Goal: Information Seeking & Learning: Learn about a topic

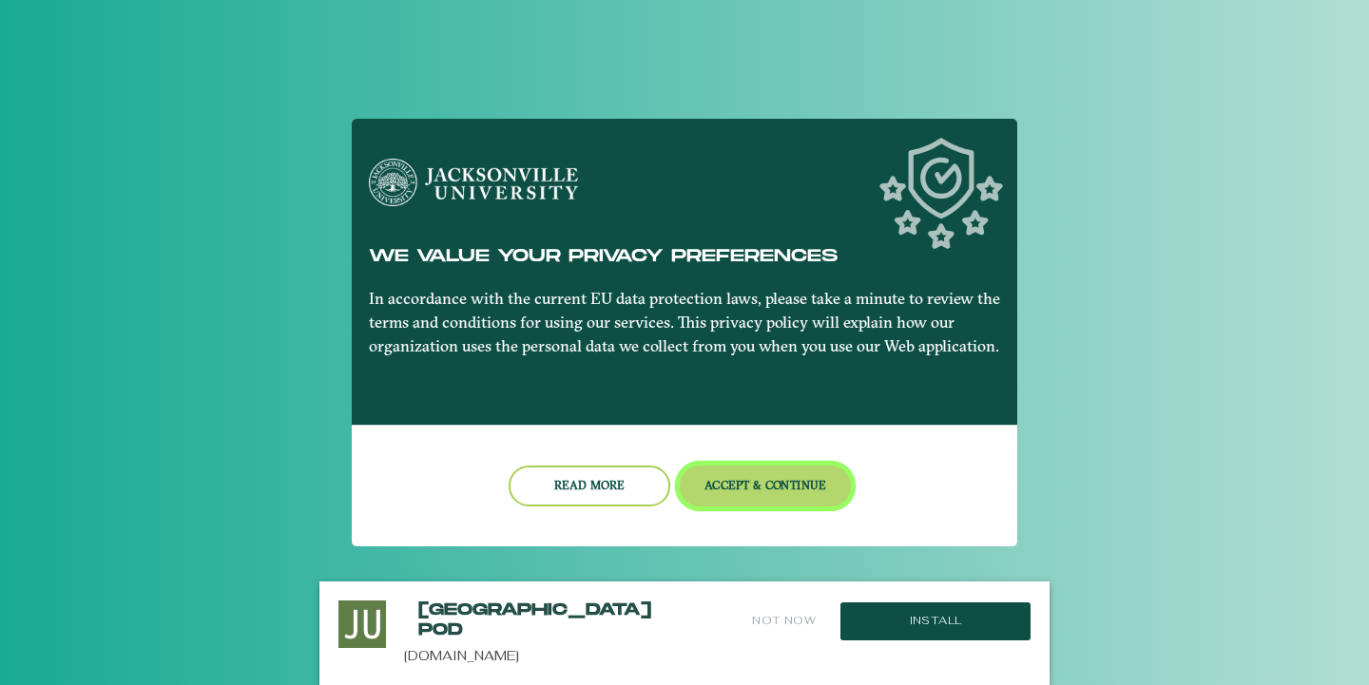
click at [743, 489] on button "Accept & Continue" at bounding box center [766, 486] width 172 height 41
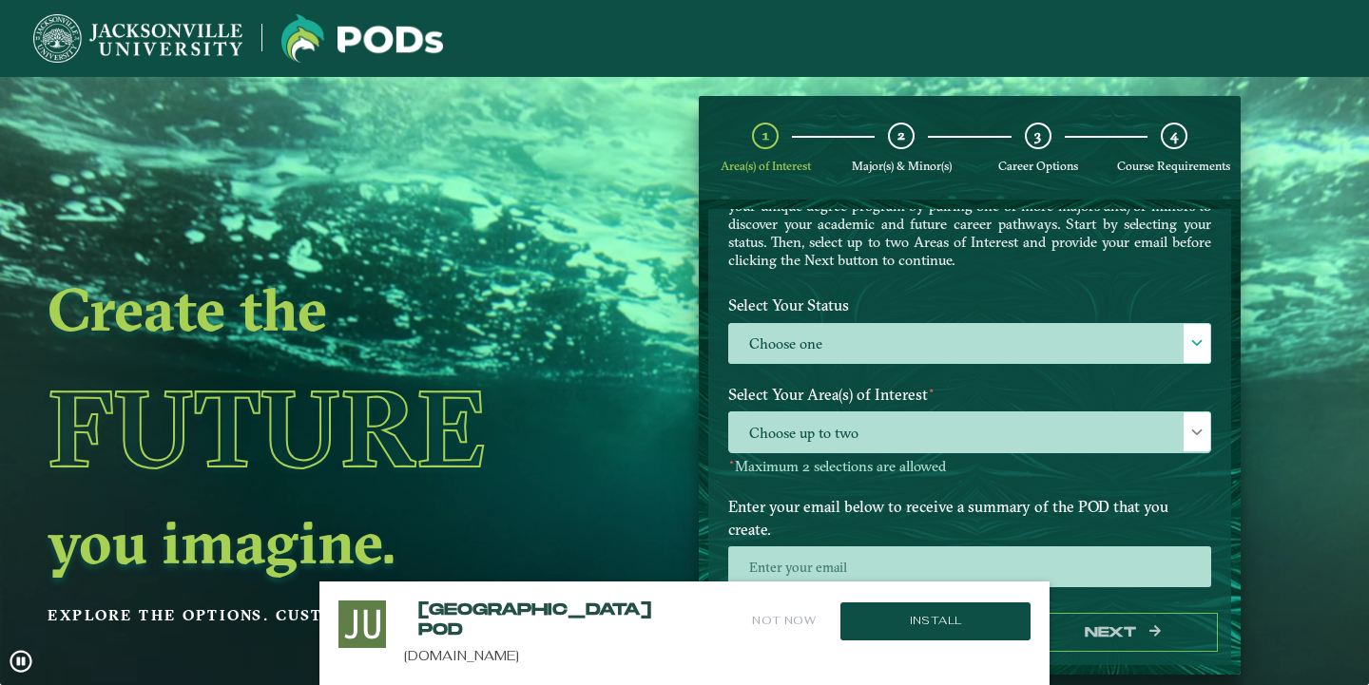
scroll to position [122, 0]
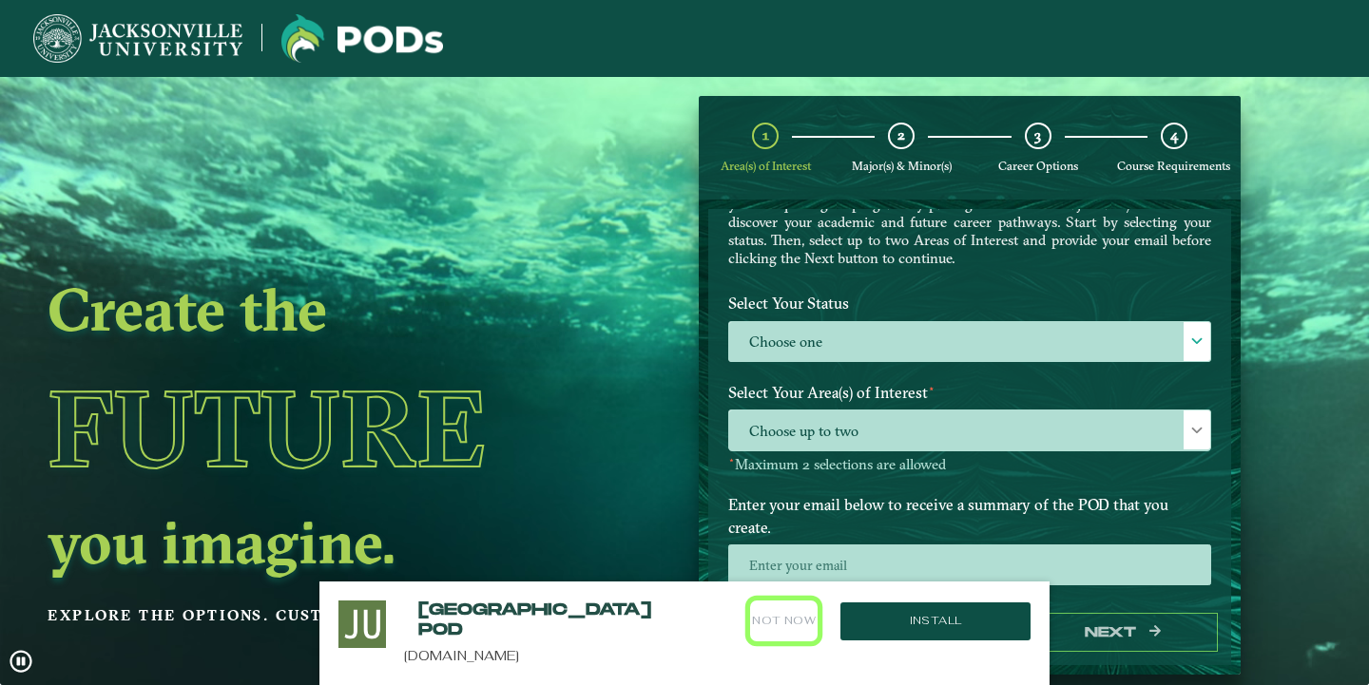
click at [791, 625] on button "Not Now" at bounding box center [783, 621] width 67 height 41
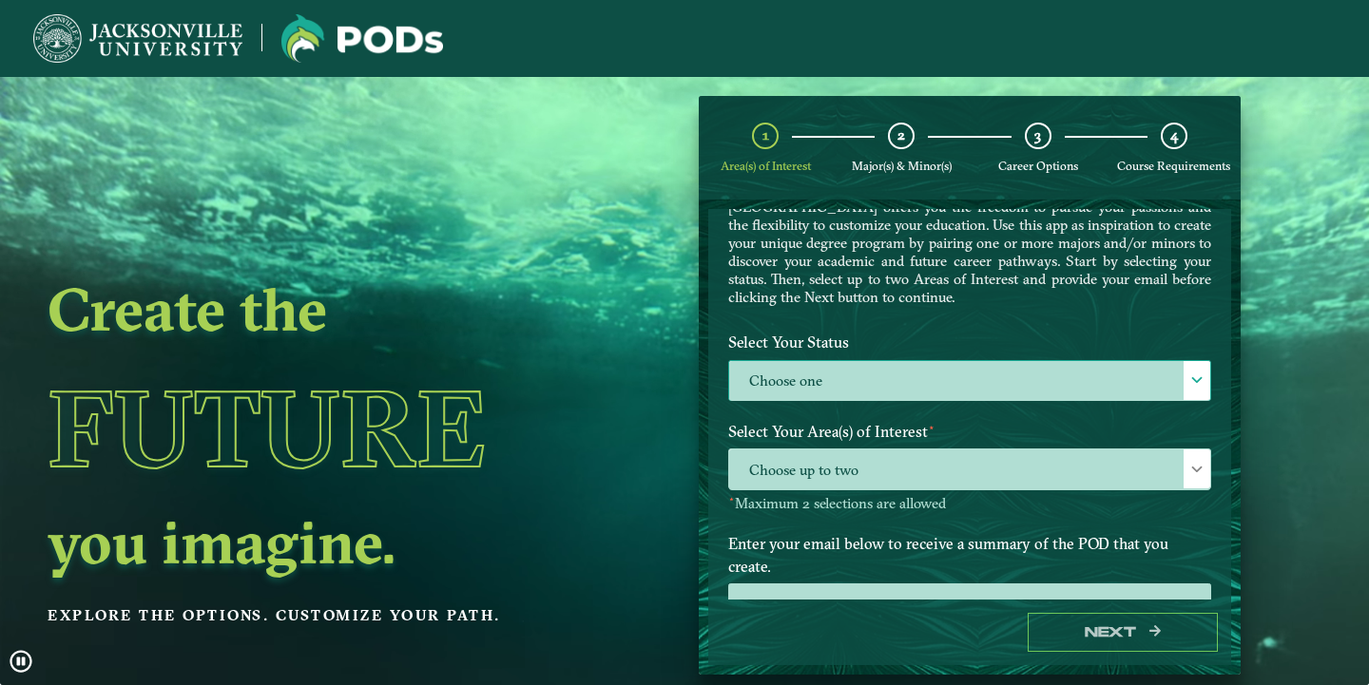
scroll to position [49, 0]
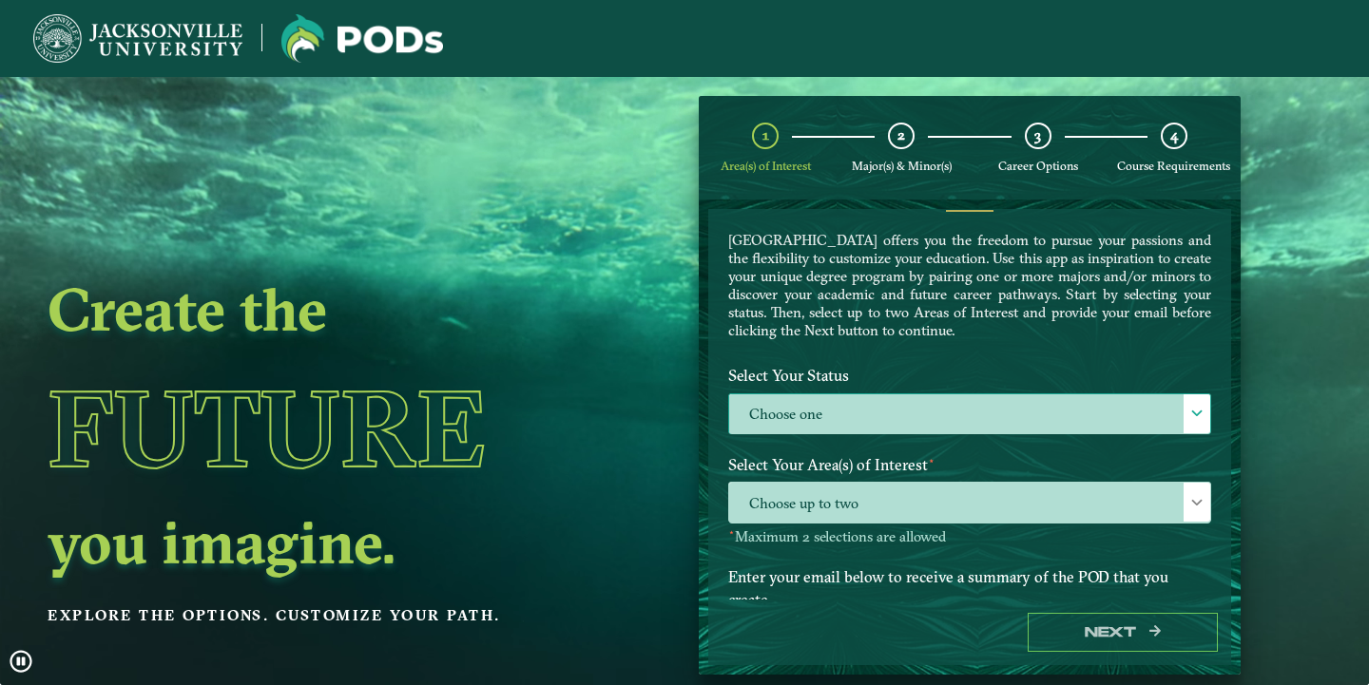
click at [860, 409] on label "Choose one" at bounding box center [969, 415] width 481 height 41
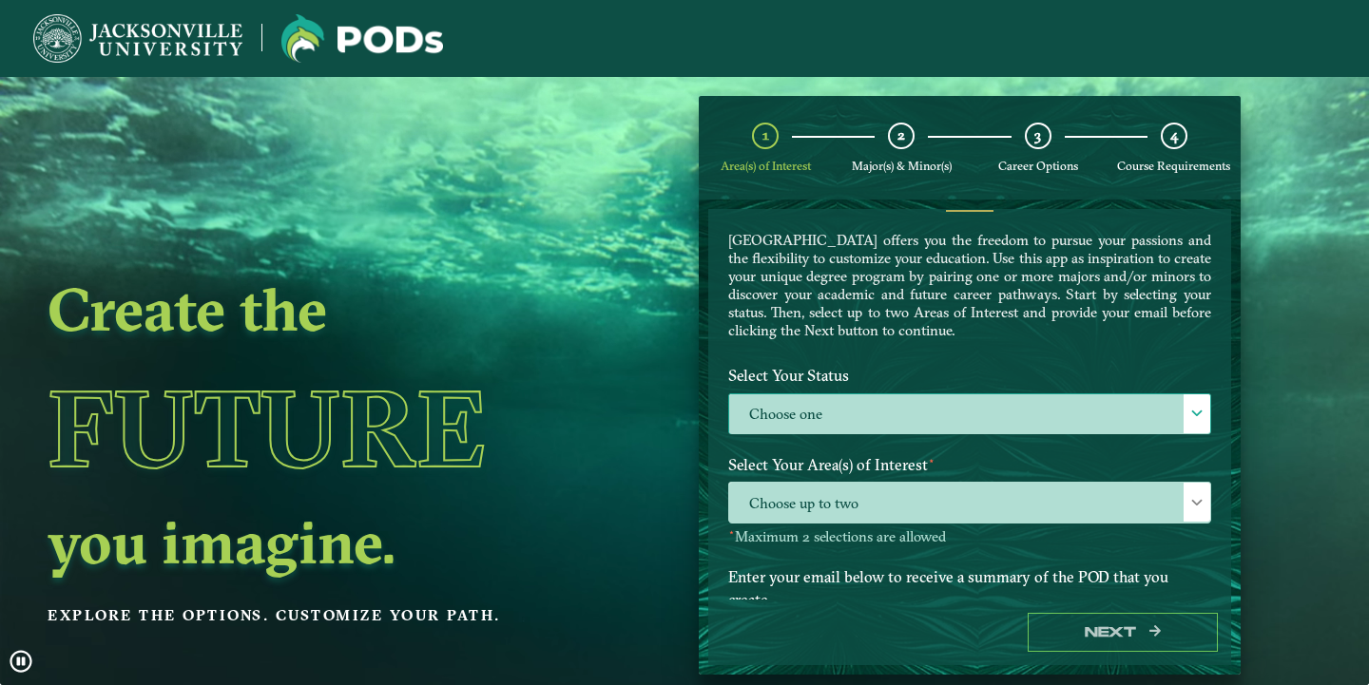
scroll to position [10, 78]
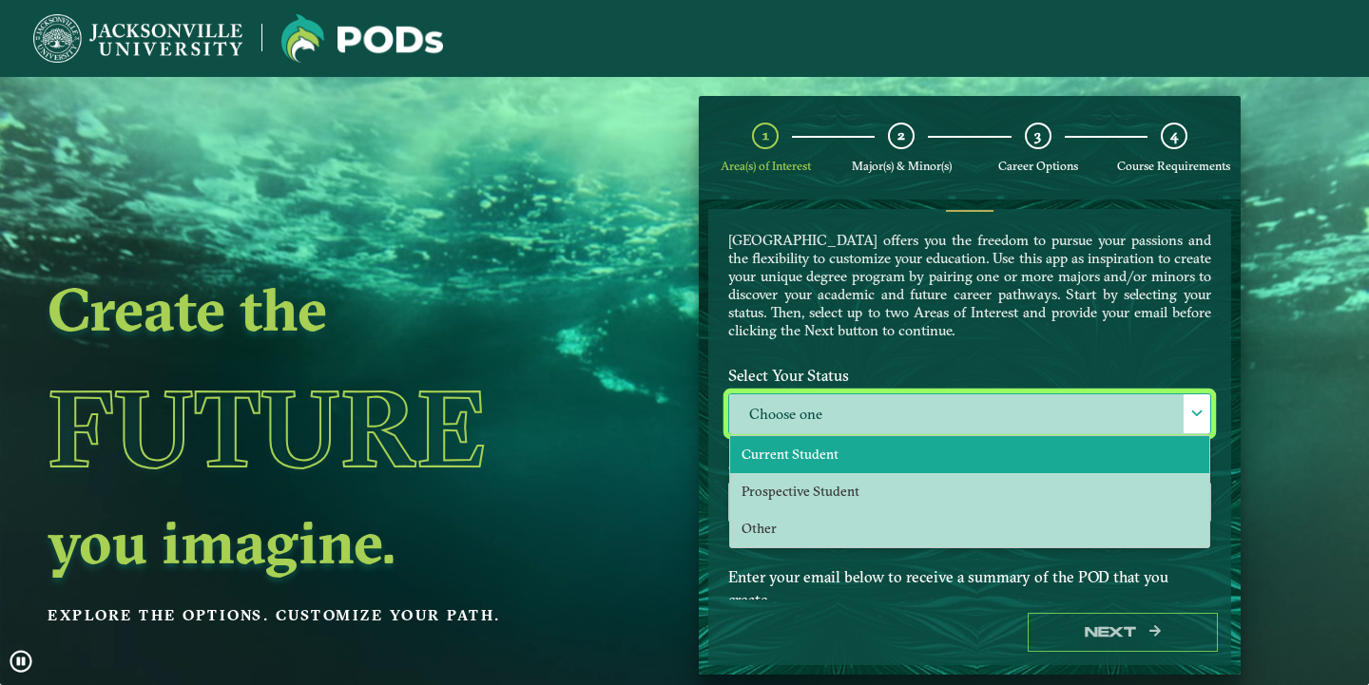
click at [850, 452] on li "Current Student" at bounding box center [969, 454] width 479 height 37
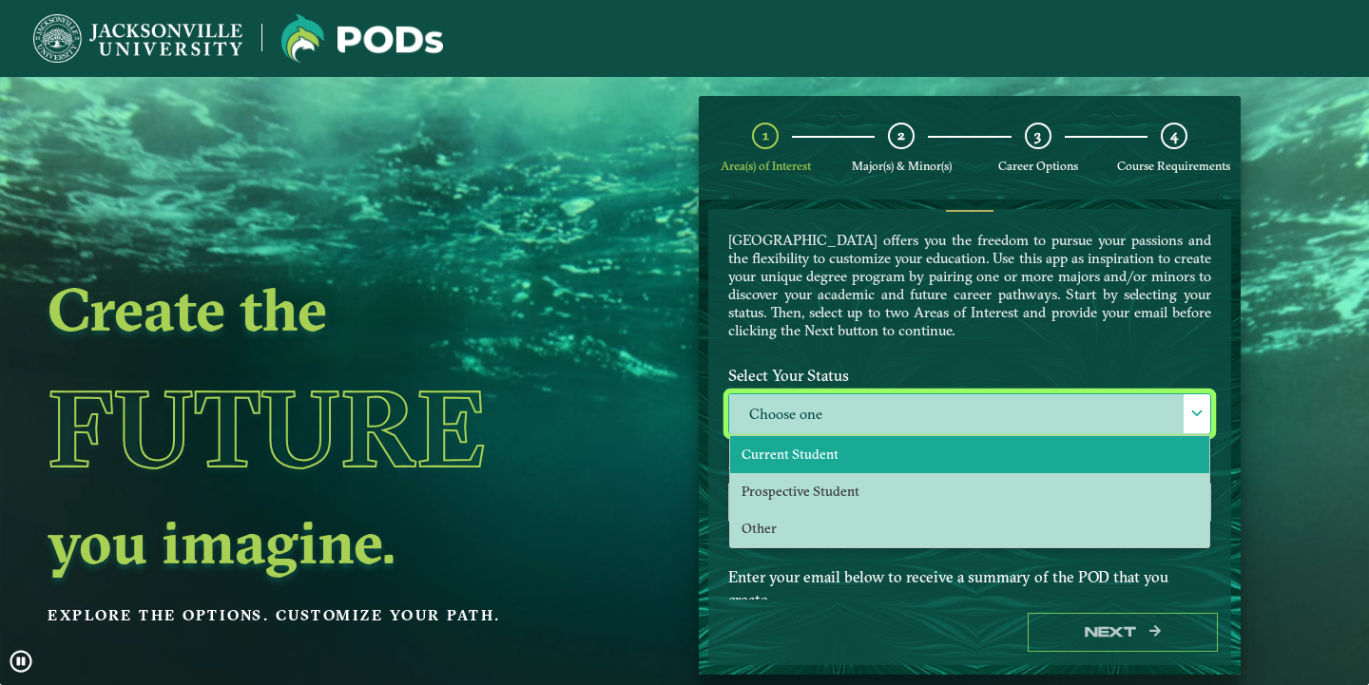
select select "[object Object]"
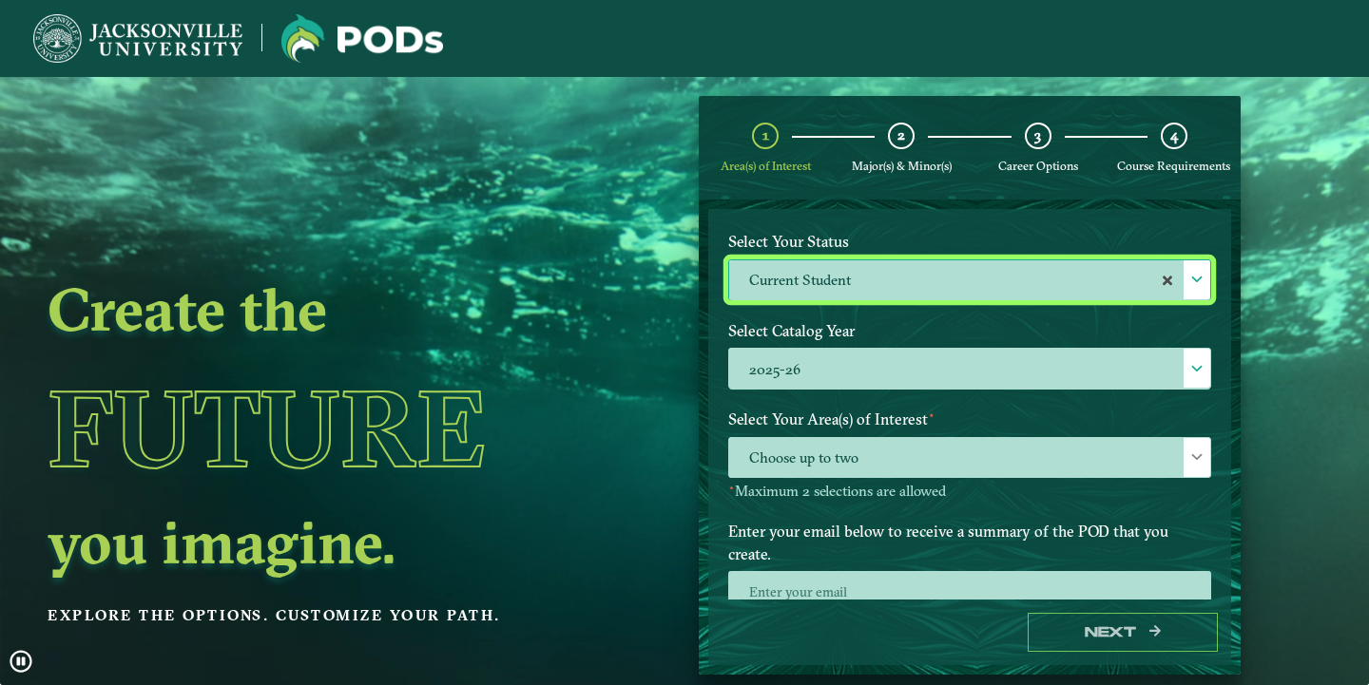
scroll to position [193, 0]
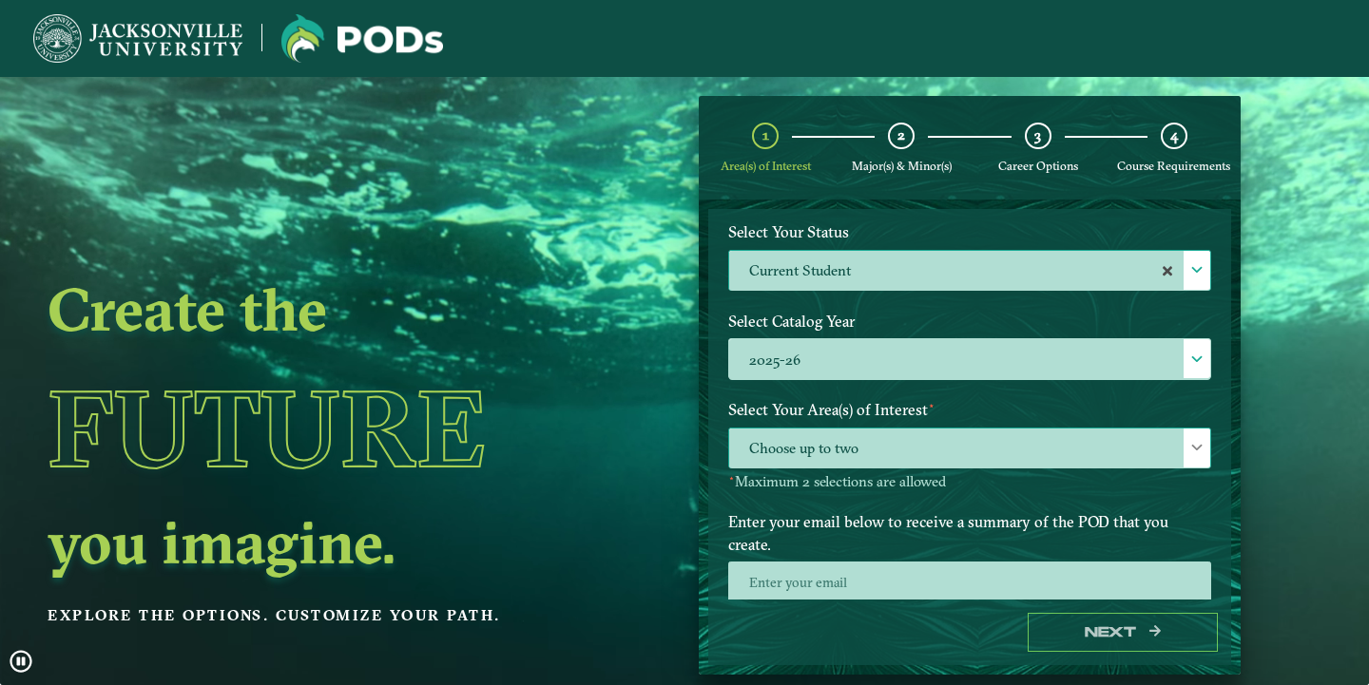
click at [875, 441] on span "Choose up to two" at bounding box center [969, 449] width 481 height 41
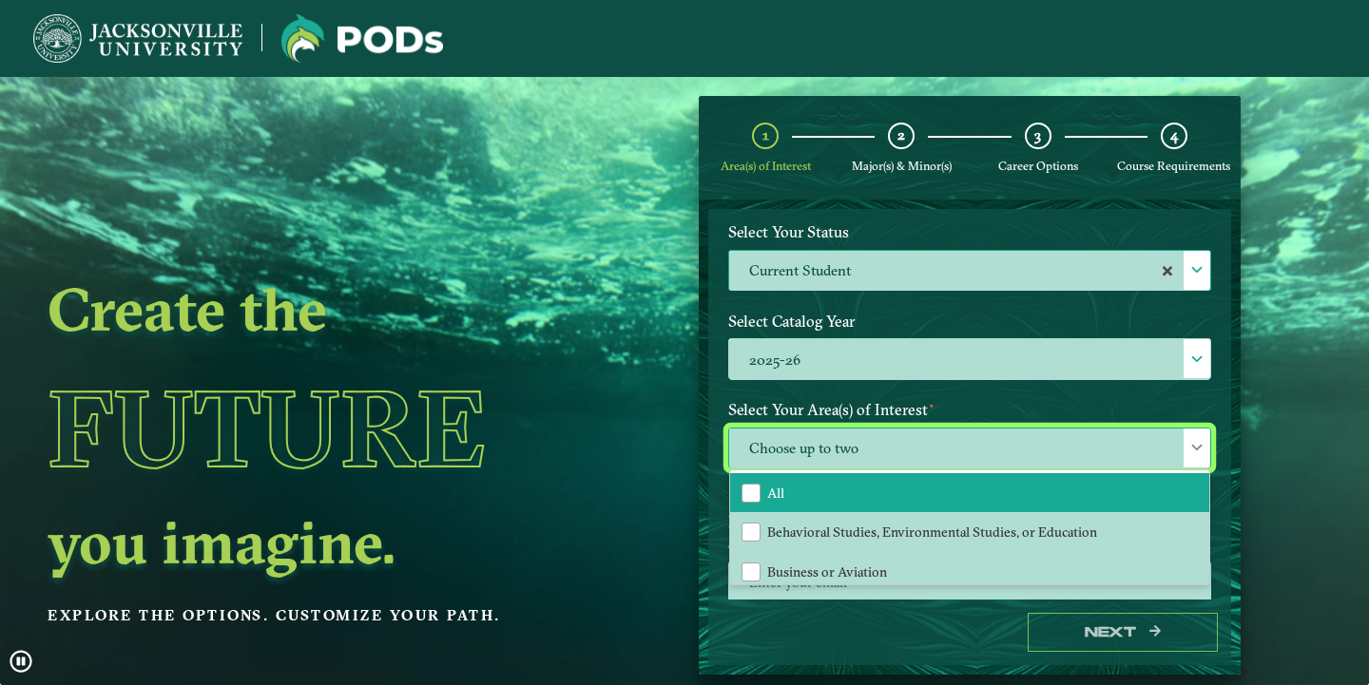
scroll to position [26, 0]
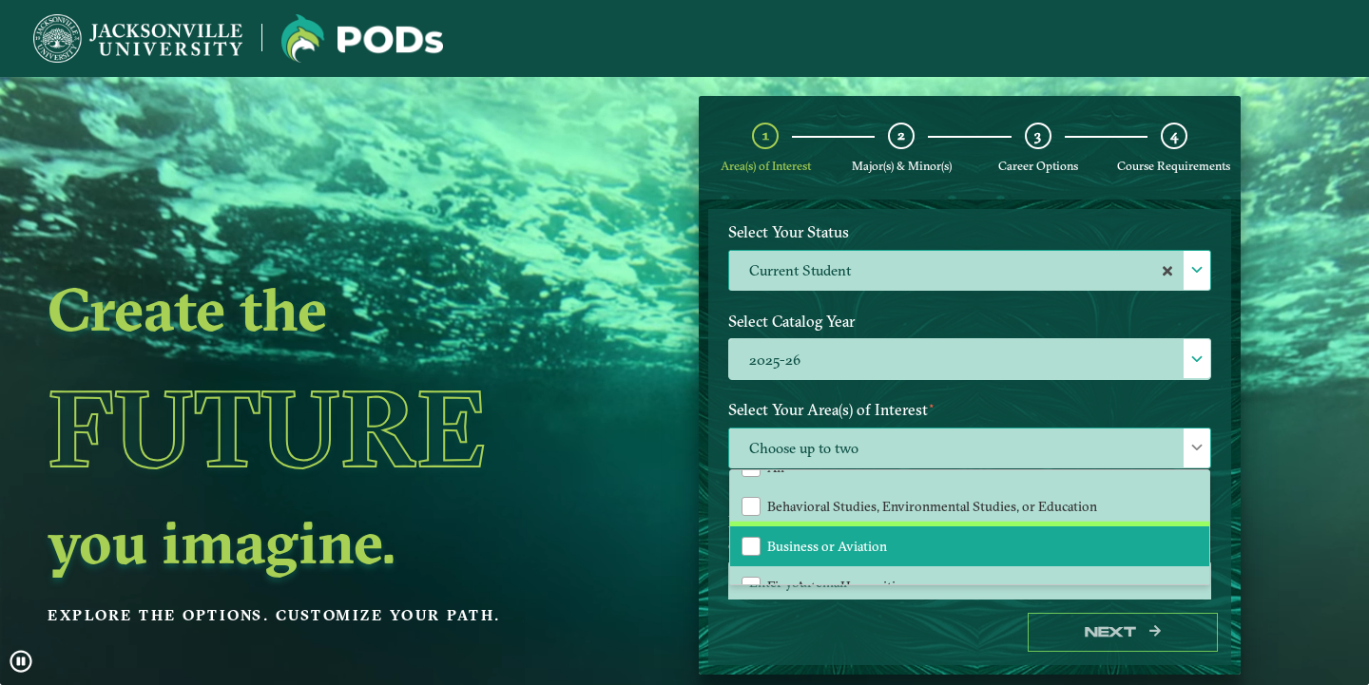
click at [858, 531] on li "Business or Aviation" at bounding box center [969, 547] width 479 height 40
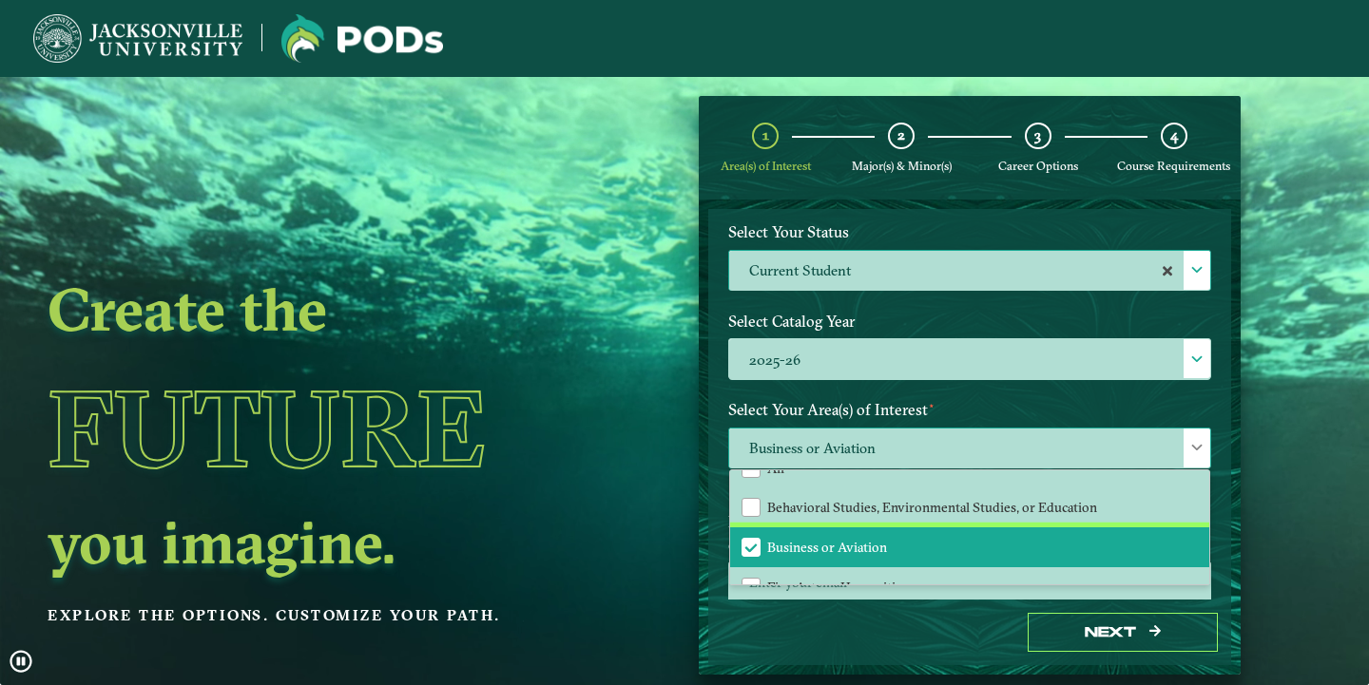
scroll to position [23, 0]
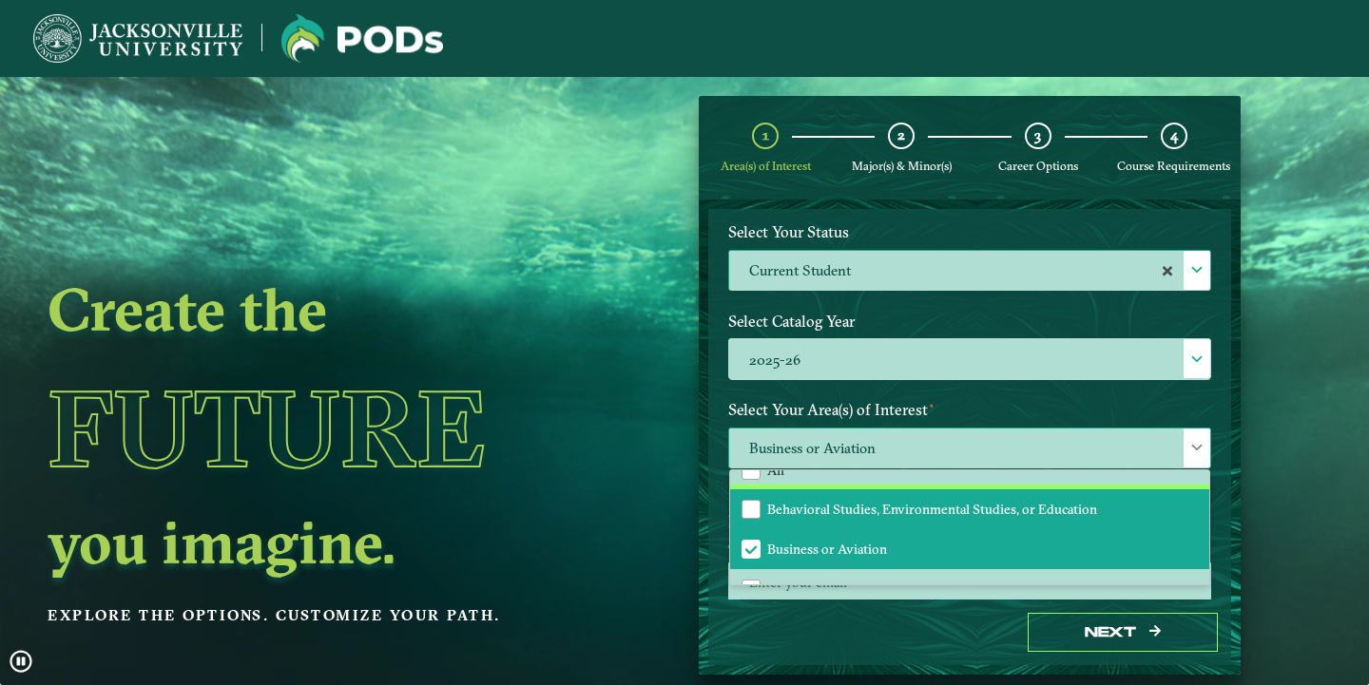
click at [880, 518] on li "Behavioral Studies, Environmental Studies, or Education" at bounding box center [969, 510] width 479 height 40
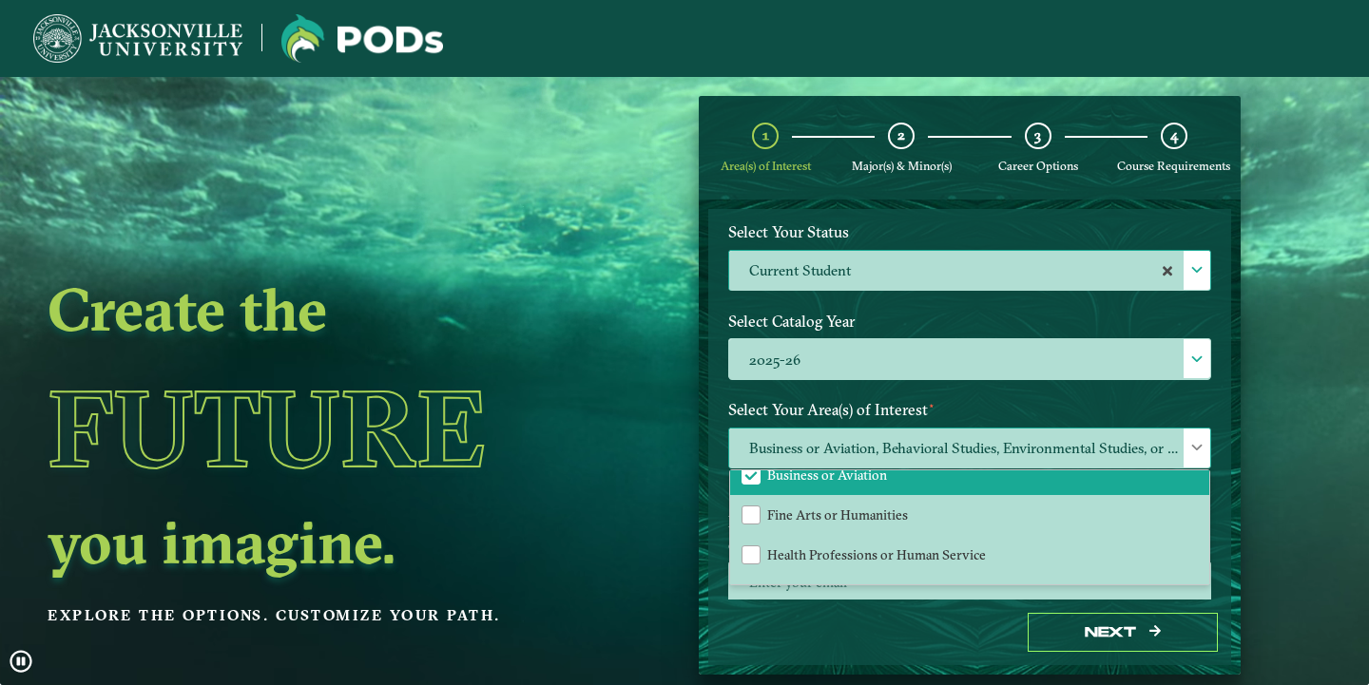
scroll to position [125, 0]
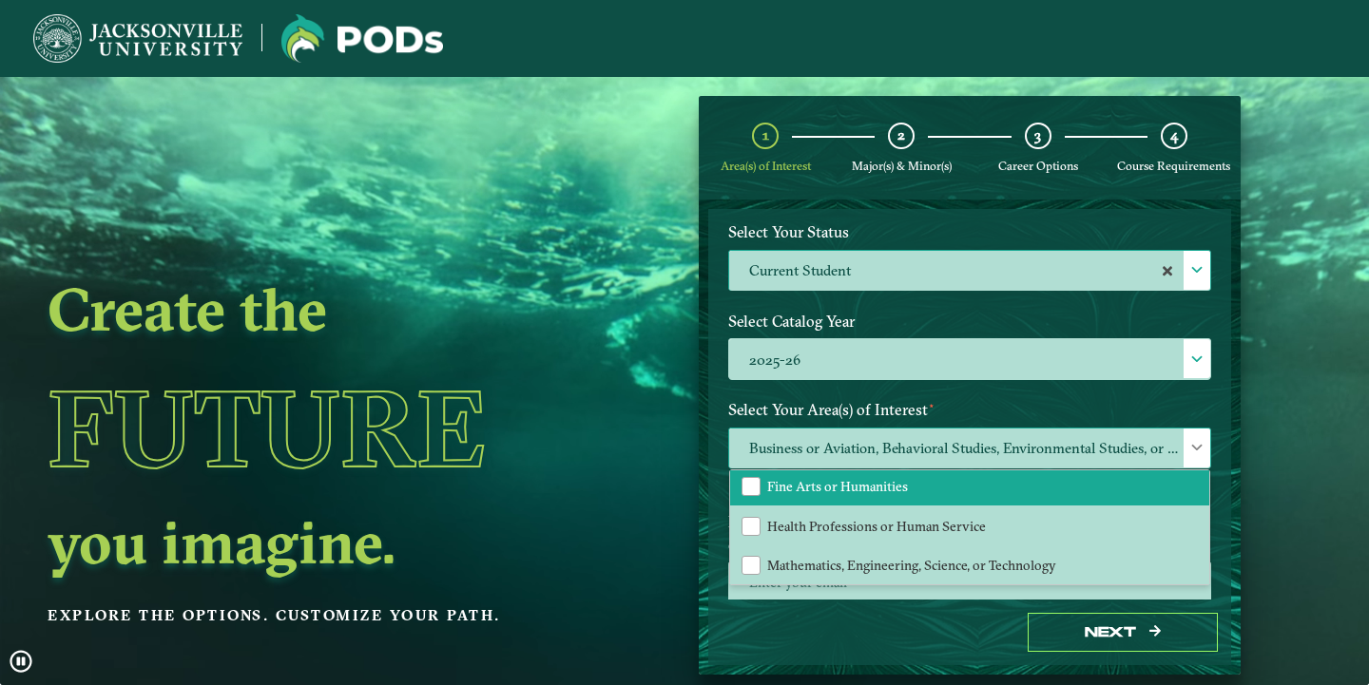
click at [1041, 479] on li "Fine Arts or Humanities" at bounding box center [969, 487] width 479 height 40
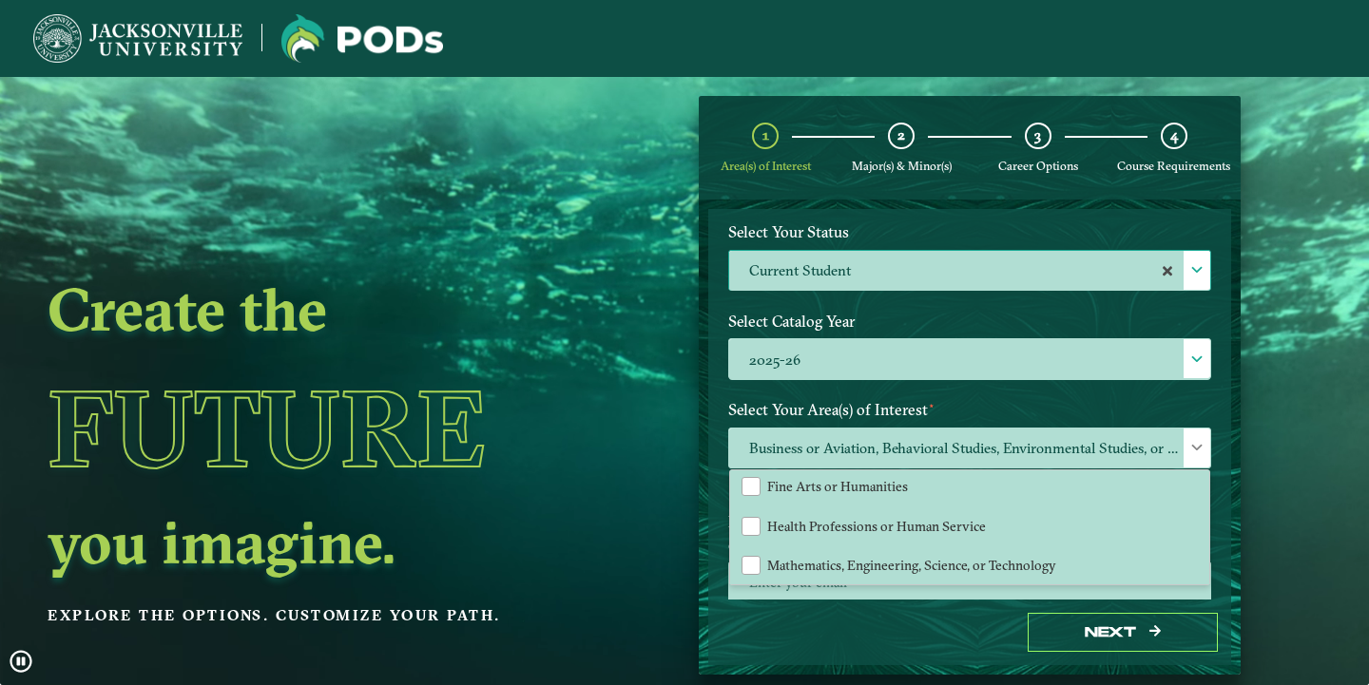
click at [1330, 479] on ngx-dashboard "Create the Future you imagine. Explore the options. Customize your path. 1 Area…" at bounding box center [684, 386] width 1369 height 580
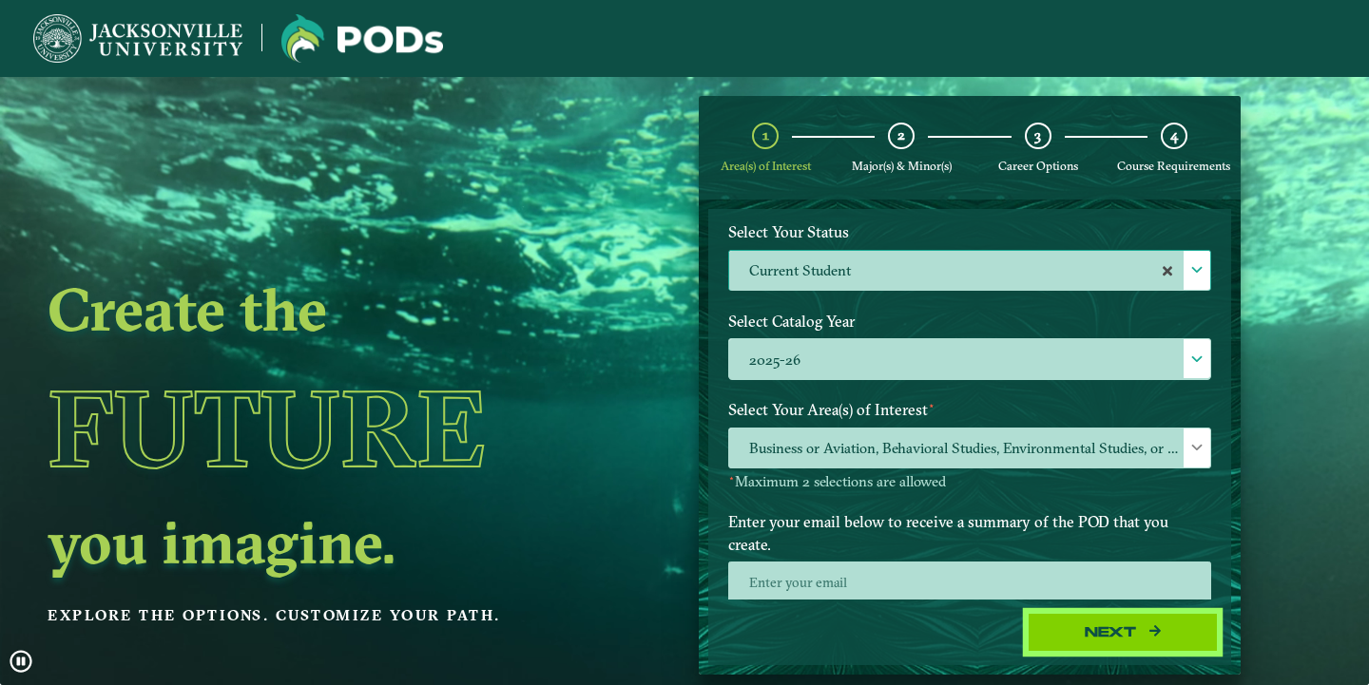
click at [1104, 621] on button "Next" at bounding box center [1123, 632] width 190 height 39
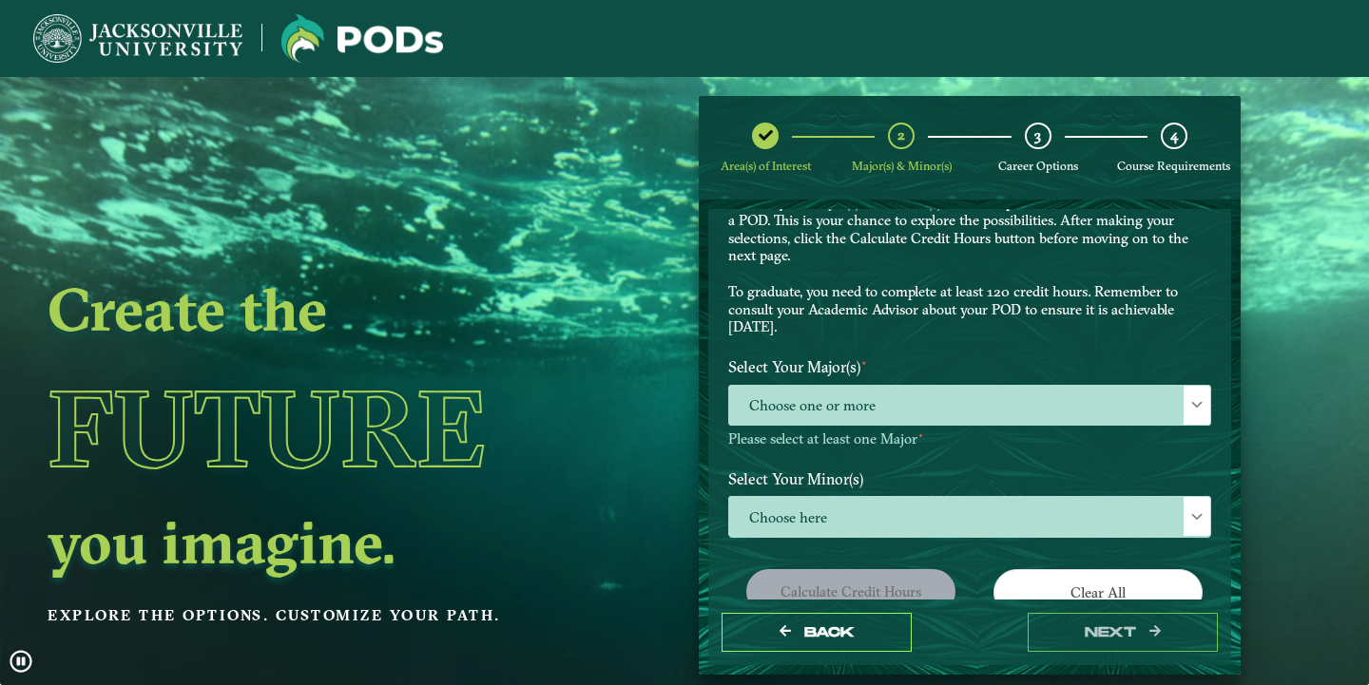
scroll to position [107, 0]
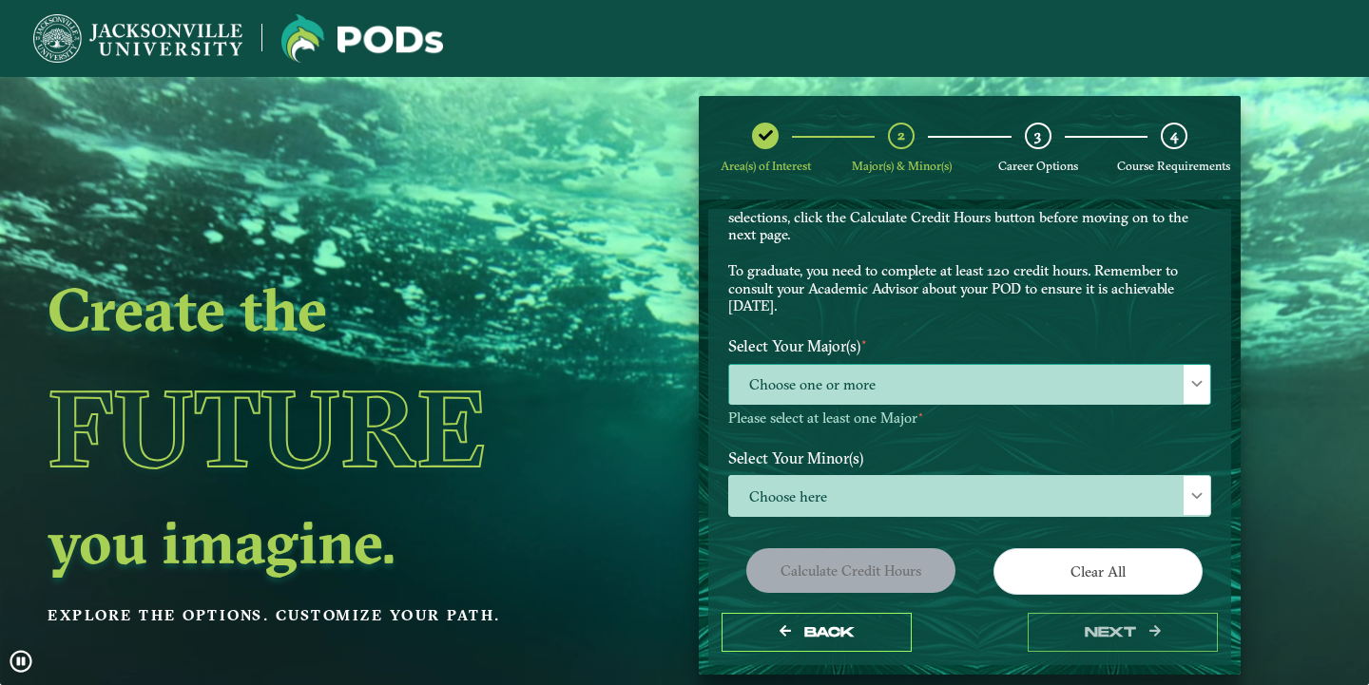
click at [1048, 392] on span "Choose one or more" at bounding box center [969, 385] width 481 height 41
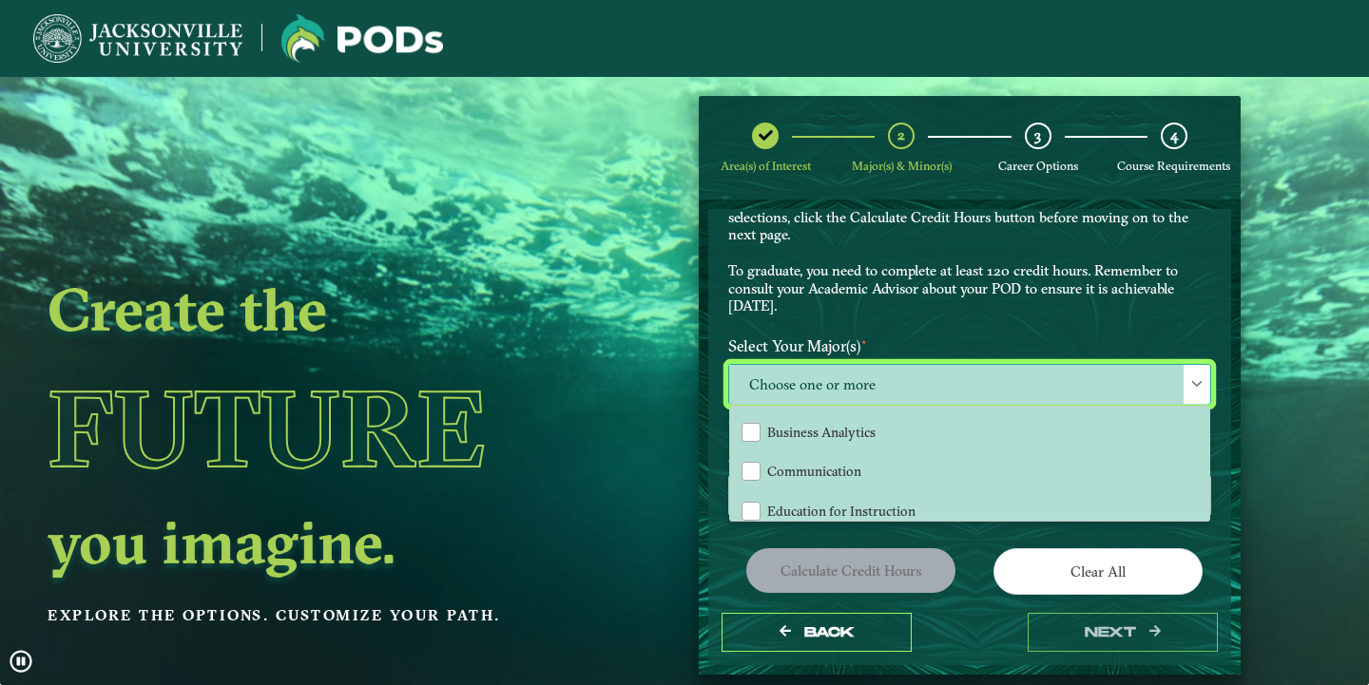
scroll to position [134, 0]
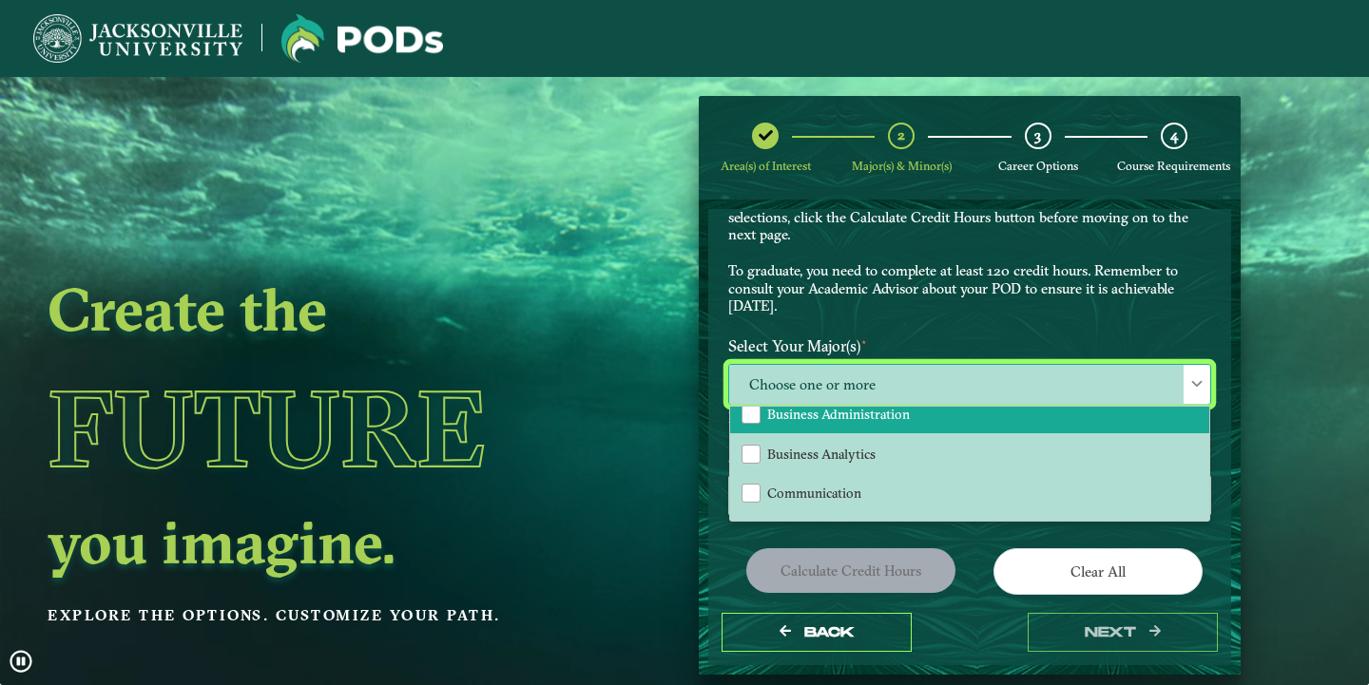
click at [971, 420] on li "Business Administration" at bounding box center [969, 415] width 479 height 40
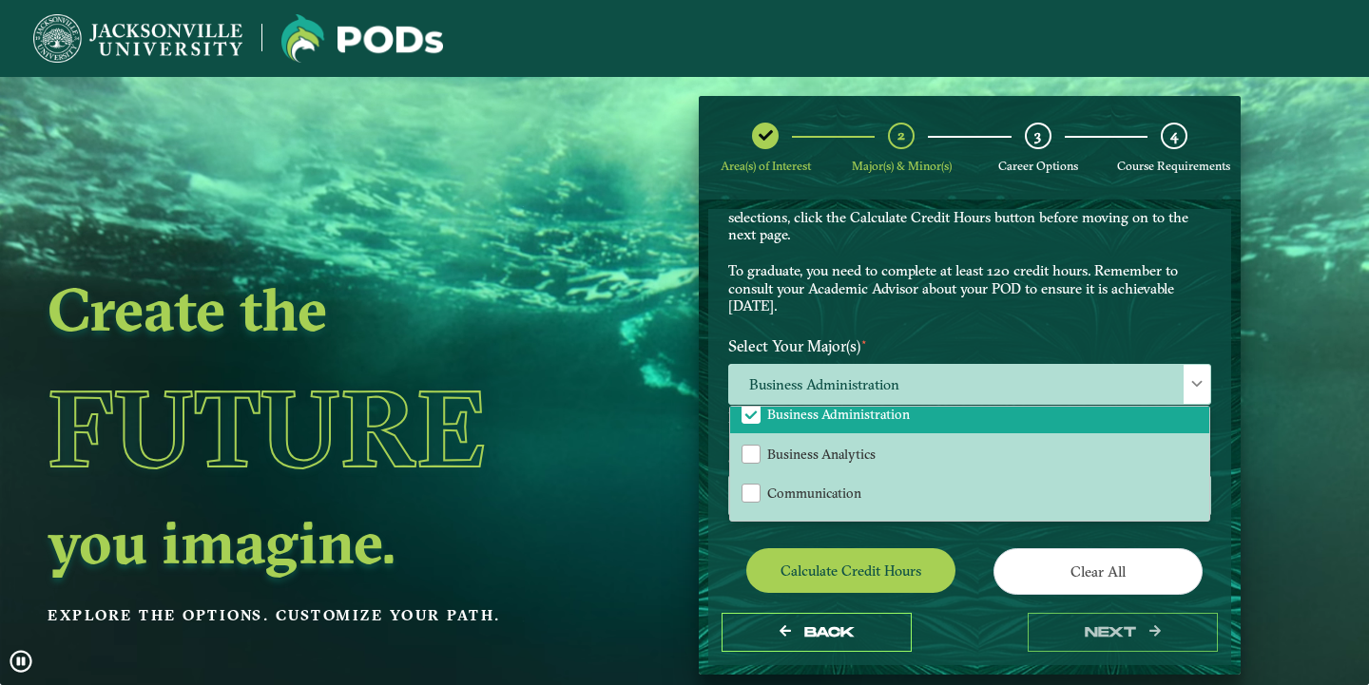
click at [954, 541] on div "EXPLORE OUR PROGRAMS Choose your major(s) and minor(s) in the dropdown windows …" at bounding box center [969, 449] width 483 height 655
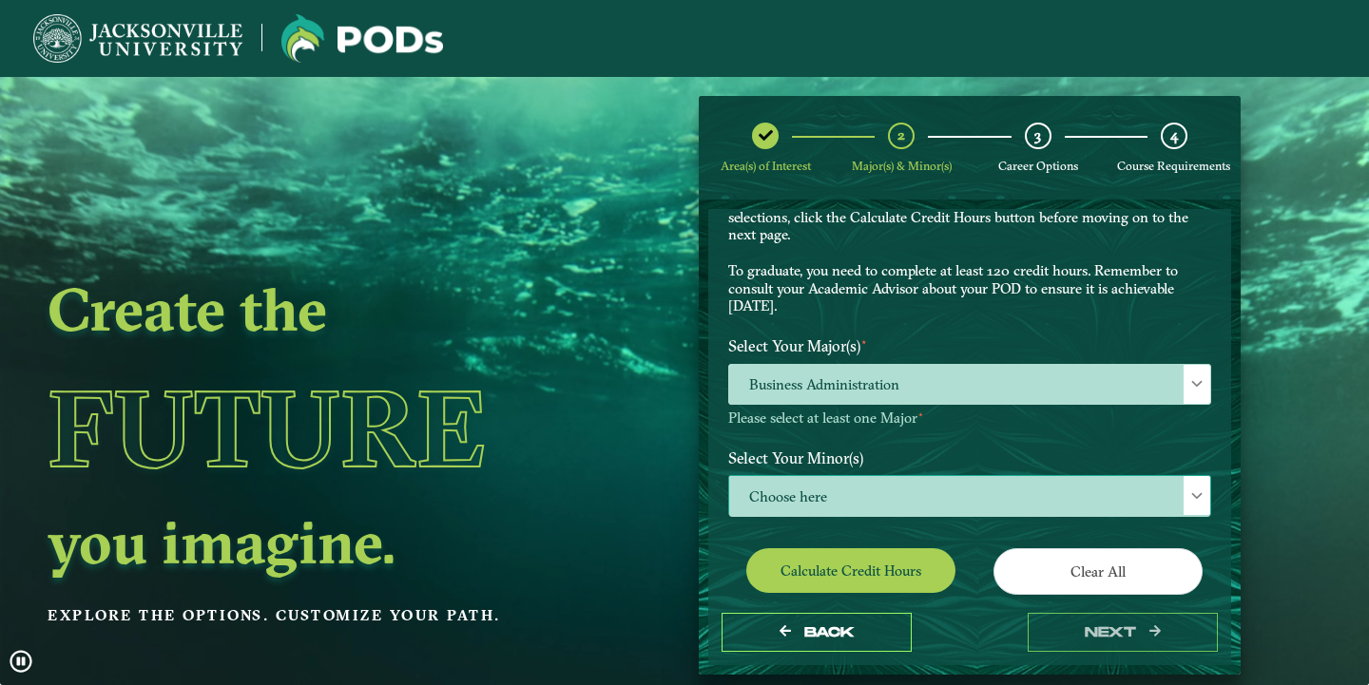
click at [988, 483] on span "Choose here" at bounding box center [969, 496] width 481 height 41
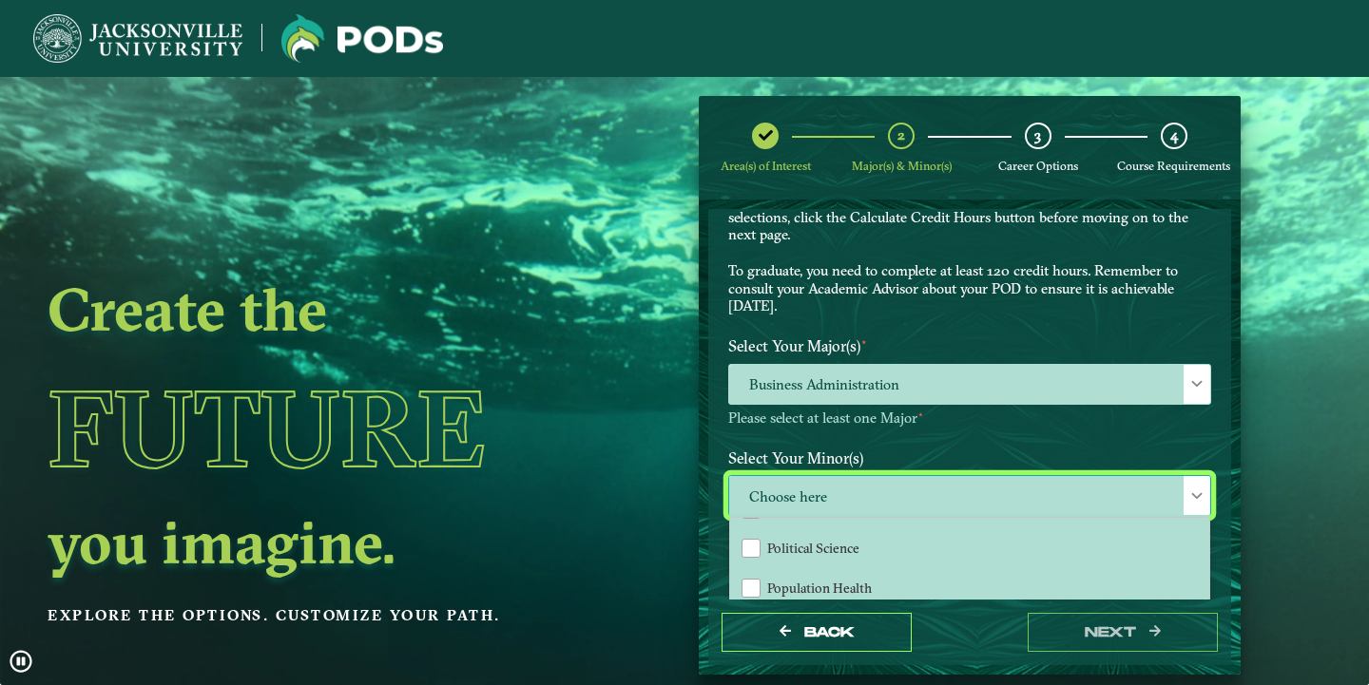
scroll to position [1611, 0]
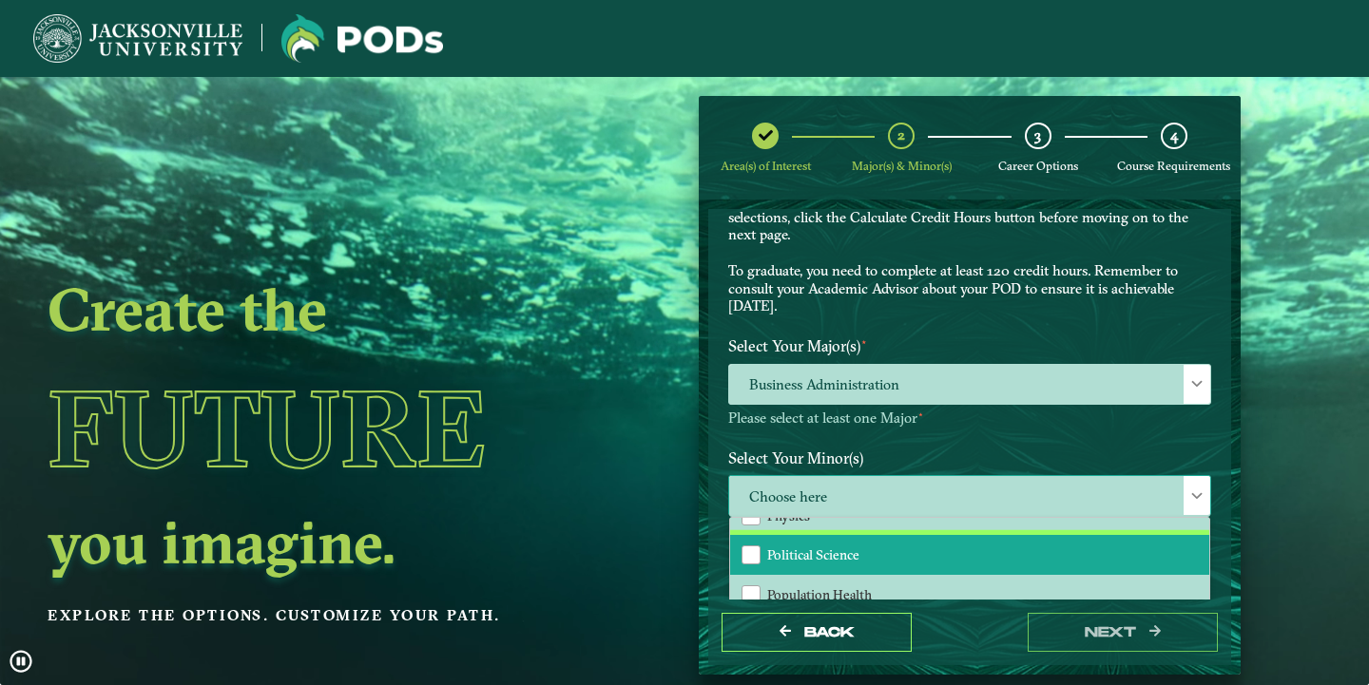
click at [904, 548] on li "Political Science" at bounding box center [969, 555] width 479 height 40
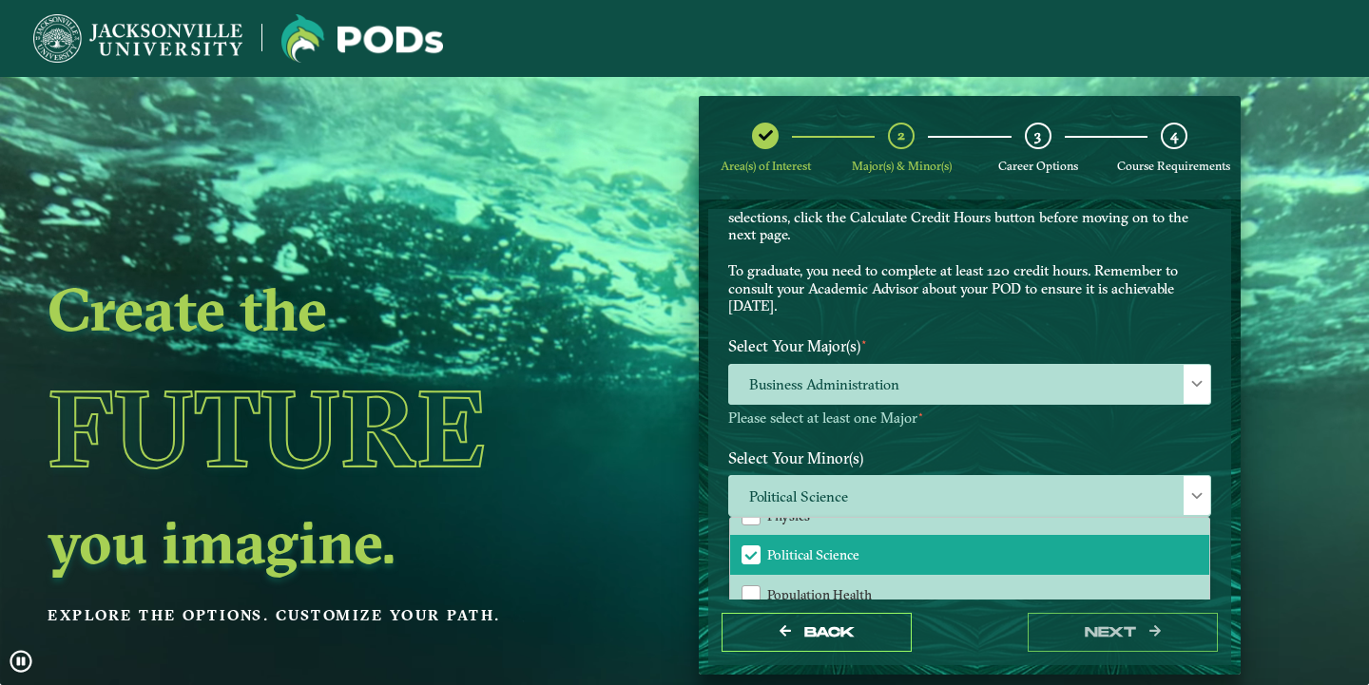
click at [1037, 441] on label "Select Your Minor(s)" at bounding box center [969, 458] width 511 height 35
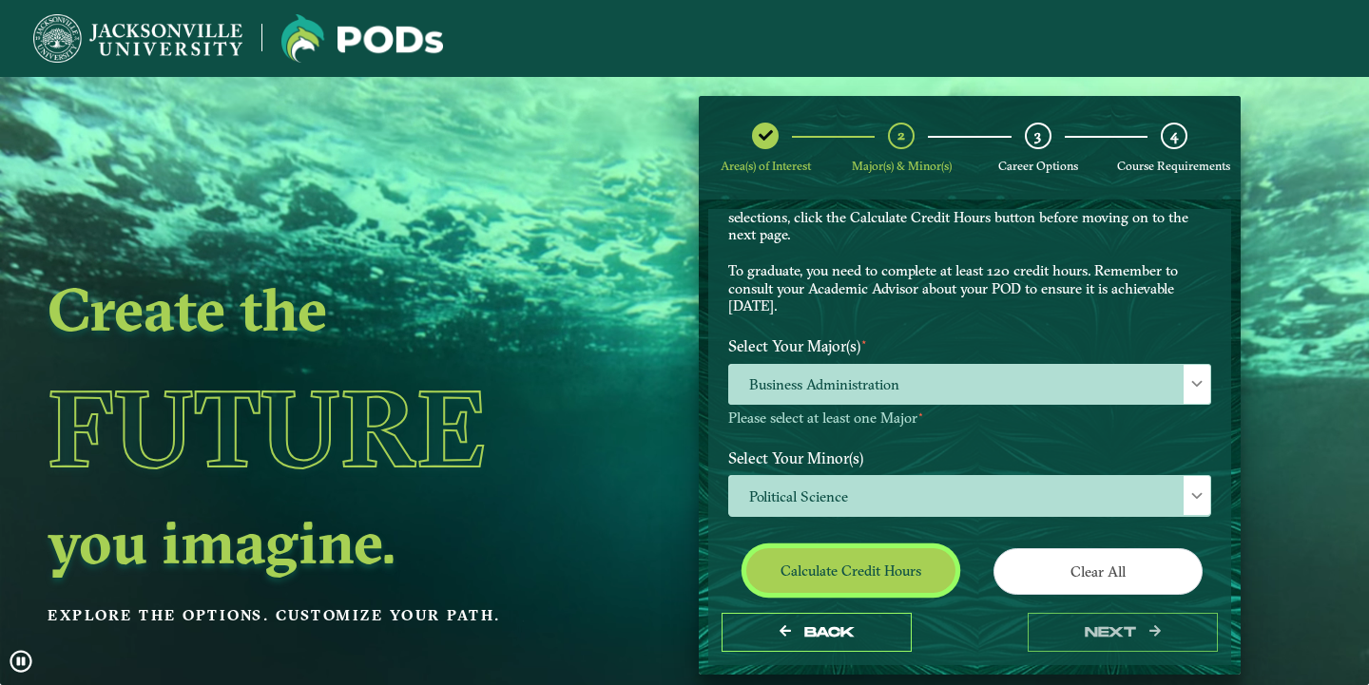
click at [895, 573] on button "Calculate credit hours" at bounding box center [850, 571] width 209 height 45
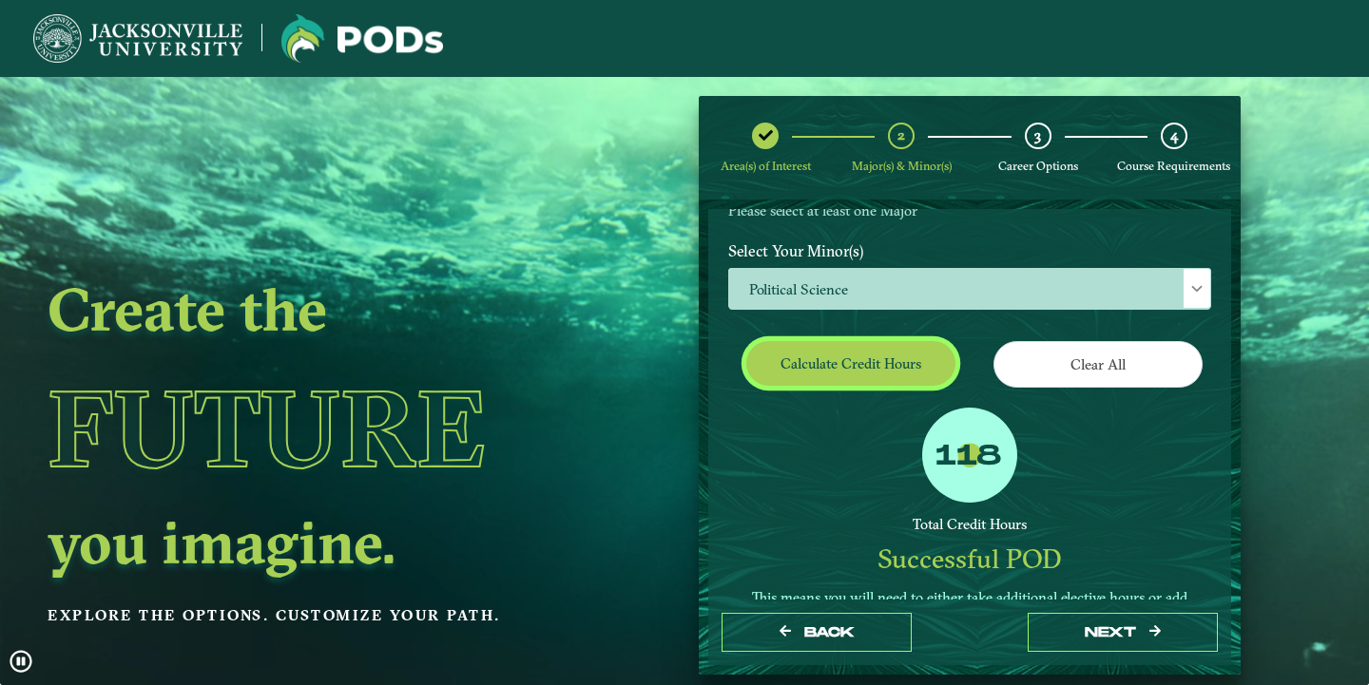
scroll to position [408, 0]
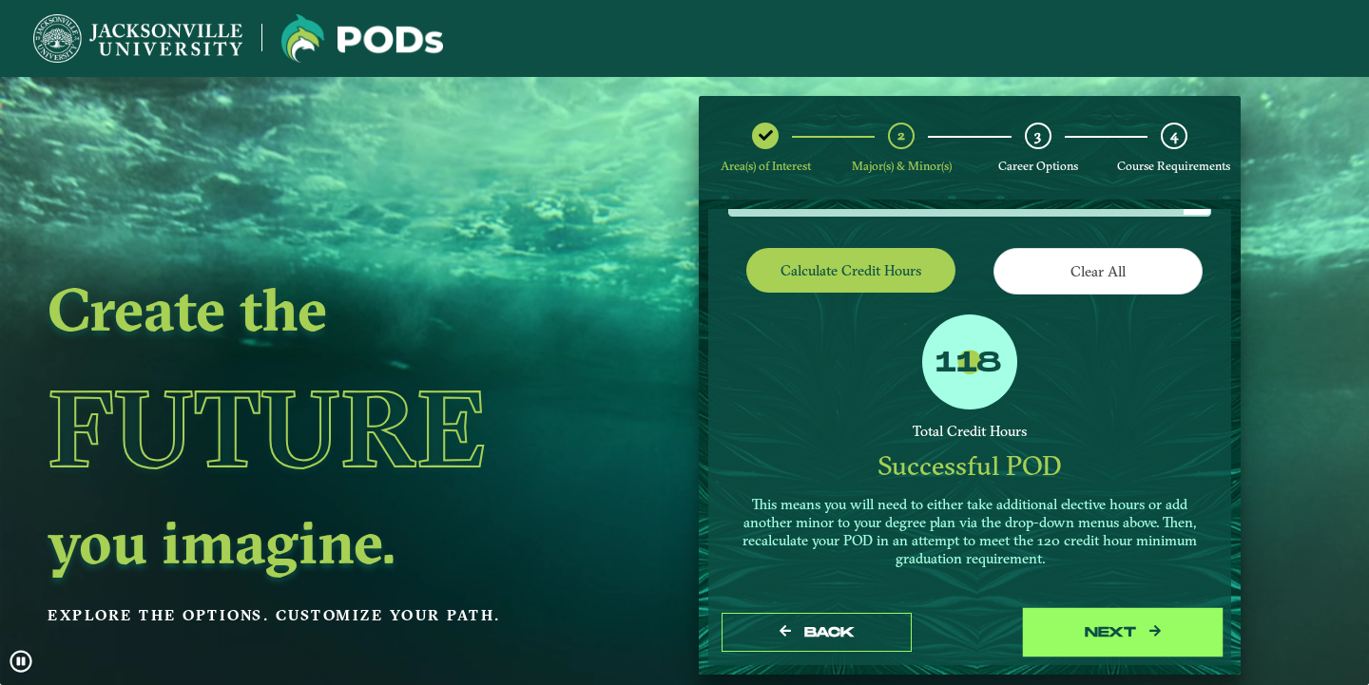
click at [1090, 635] on button "next" at bounding box center [1123, 632] width 190 height 39
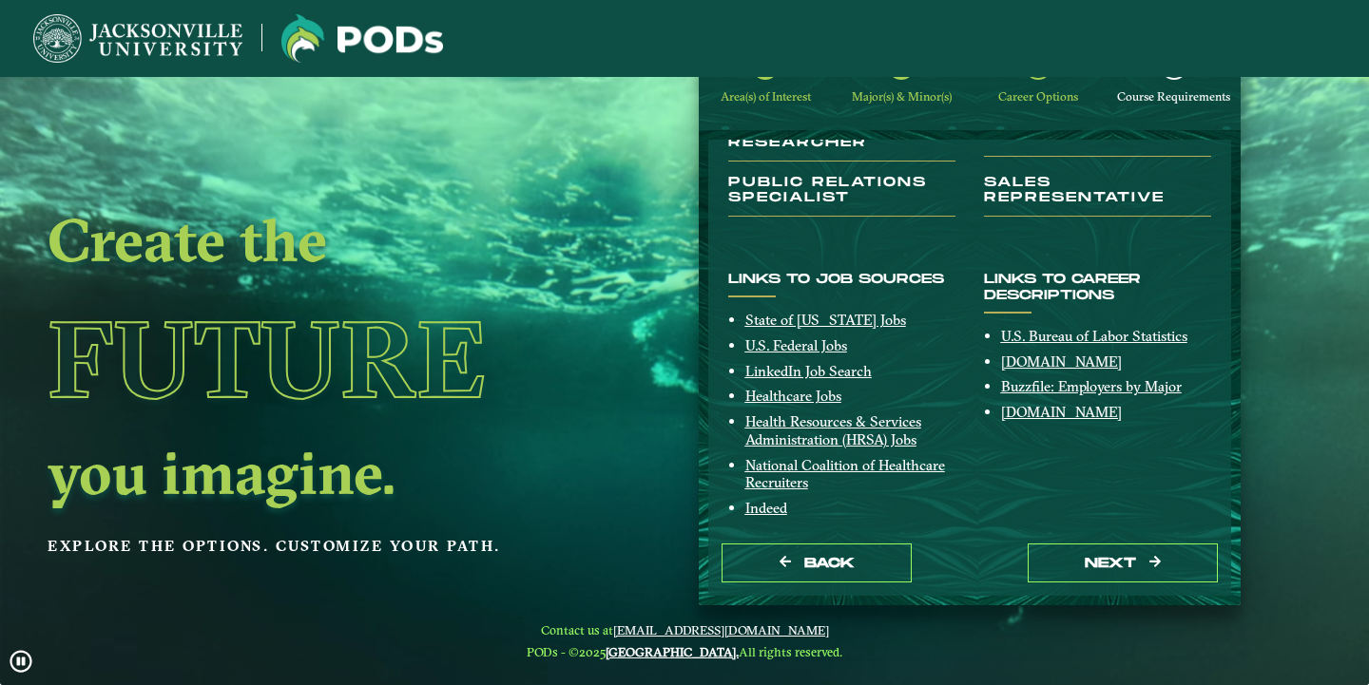
scroll to position [391, 0]
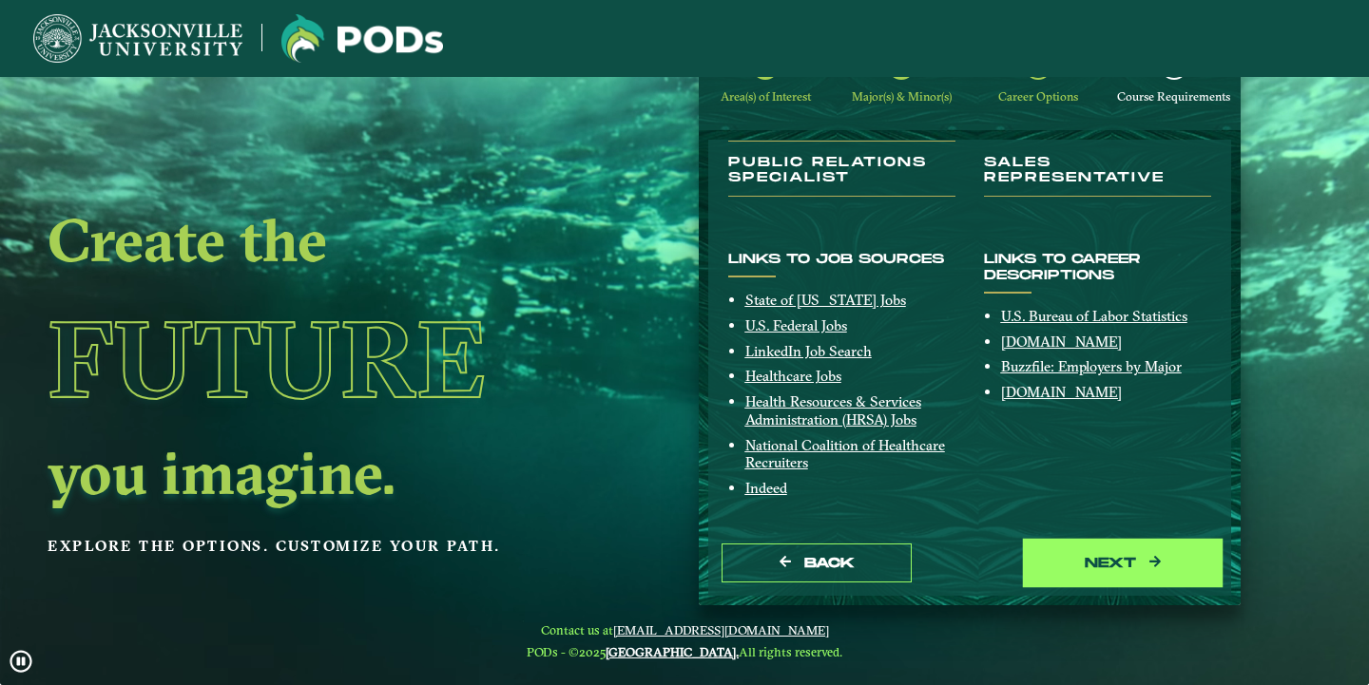
click at [1105, 562] on button "next" at bounding box center [1123, 563] width 190 height 39
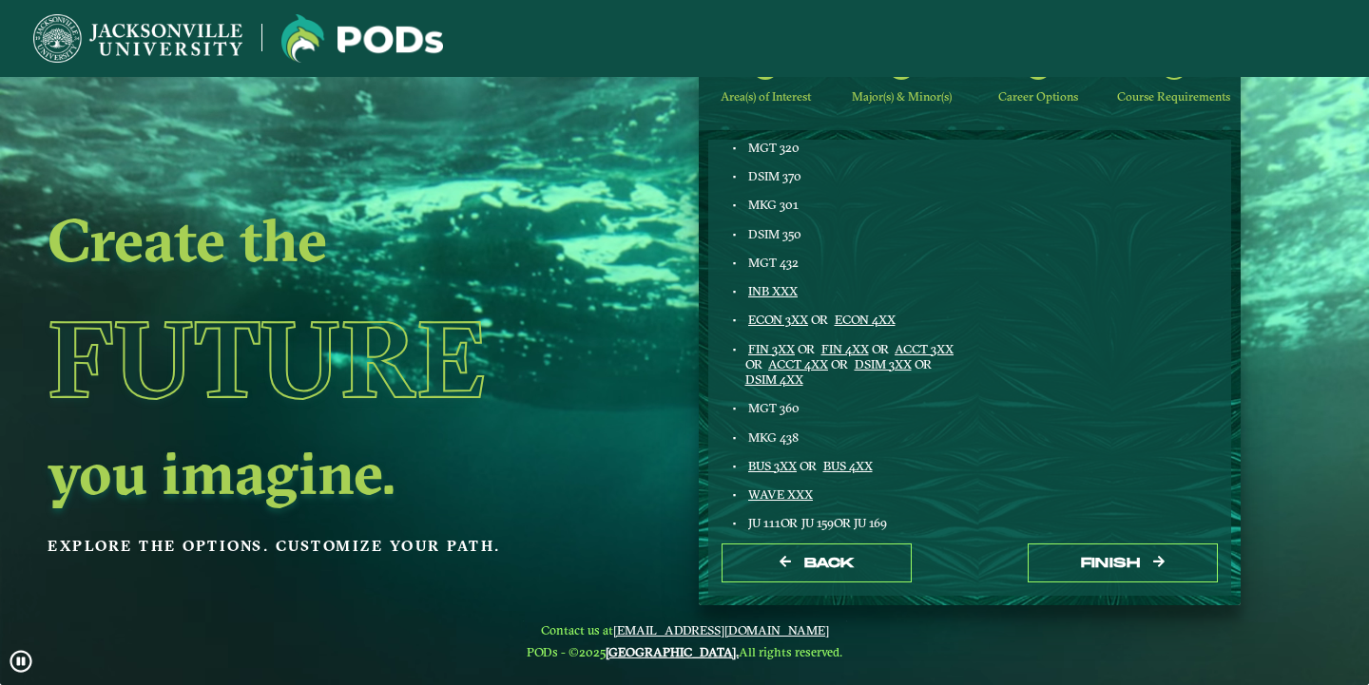
scroll to position [1059, 0]
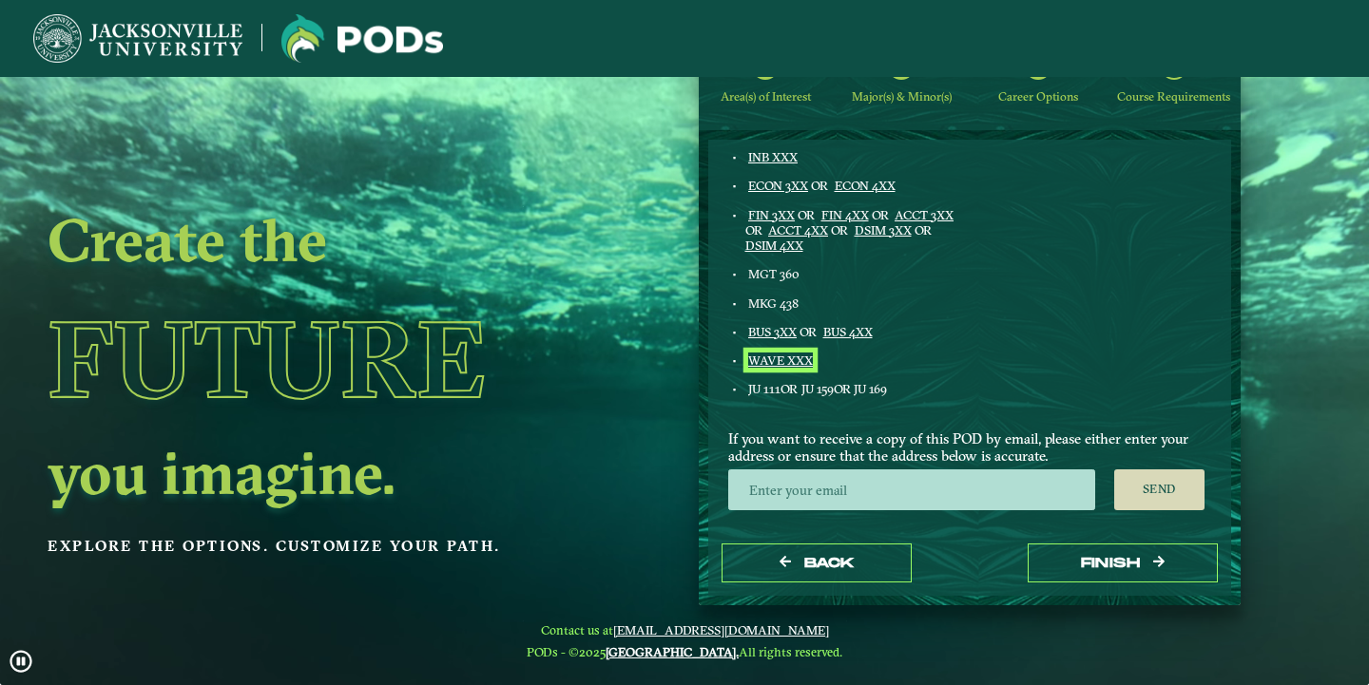
click at [789, 361] on link "WAVE XXX" at bounding box center [780, 360] width 65 height 15
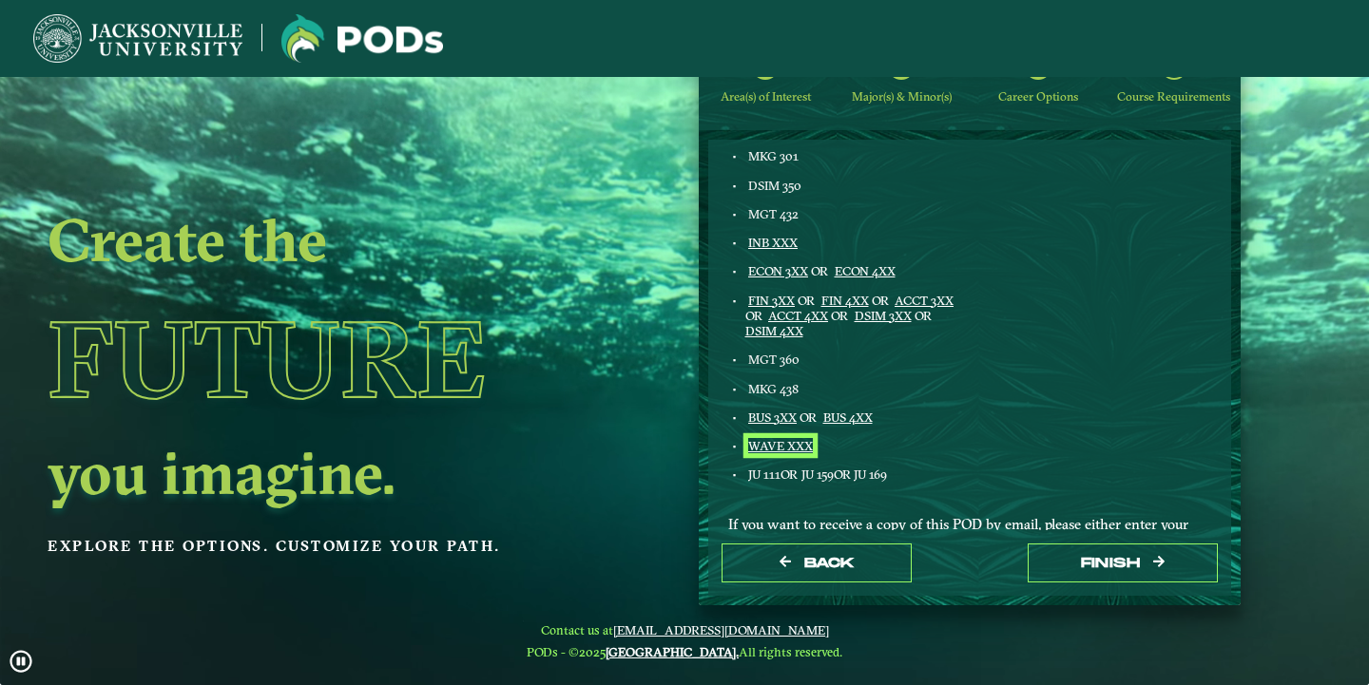
scroll to position [975, 0]
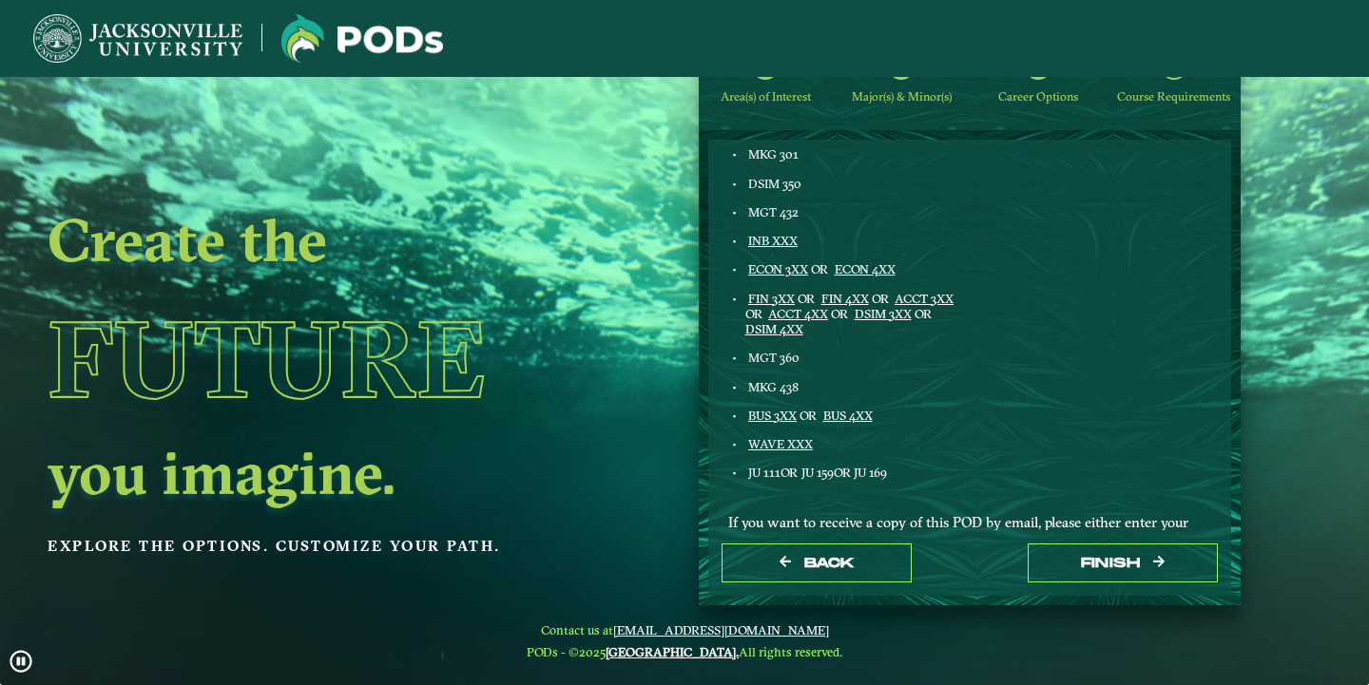
click at [1314, 249] on ngx-dashboard "Create the Future you imagine. Explore the options. Customize your path. Area(s…" at bounding box center [684, 317] width 1369 height 580
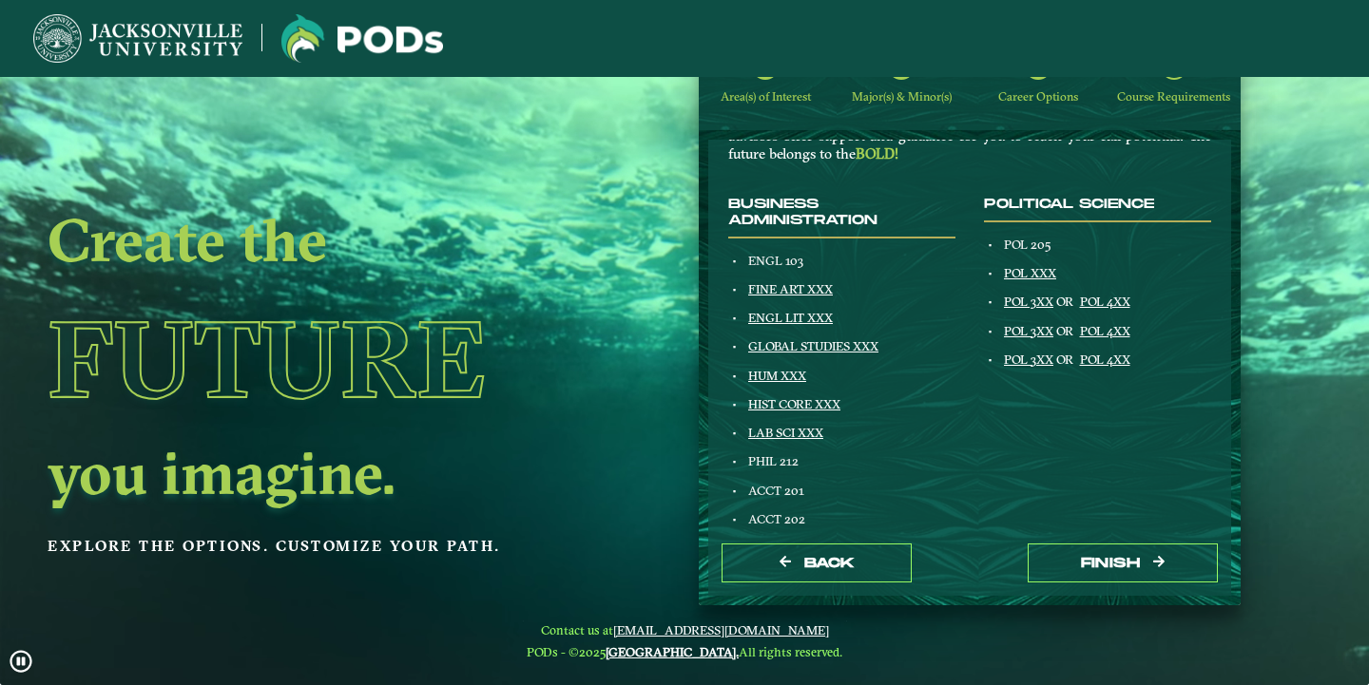
scroll to position [213, 0]
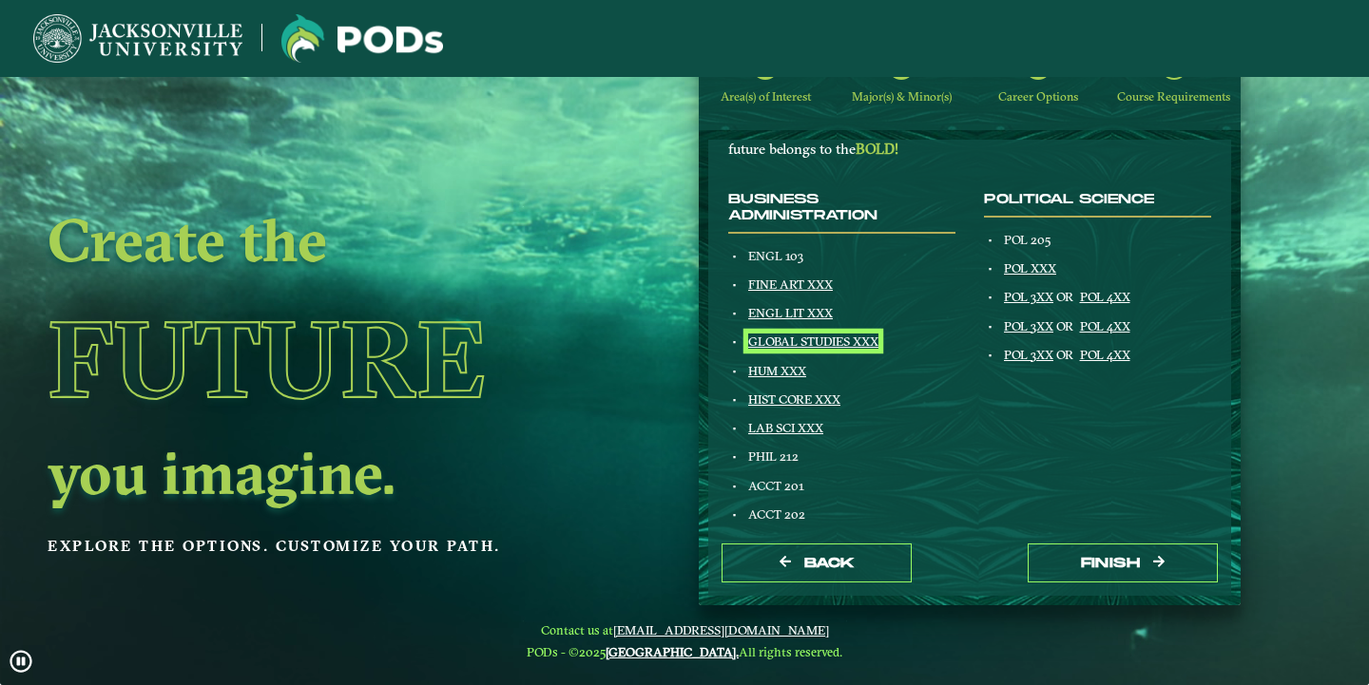
click at [834, 346] on link "GLOBAL STUDIES XXX" at bounding box center [813, 341] width 130 height 15
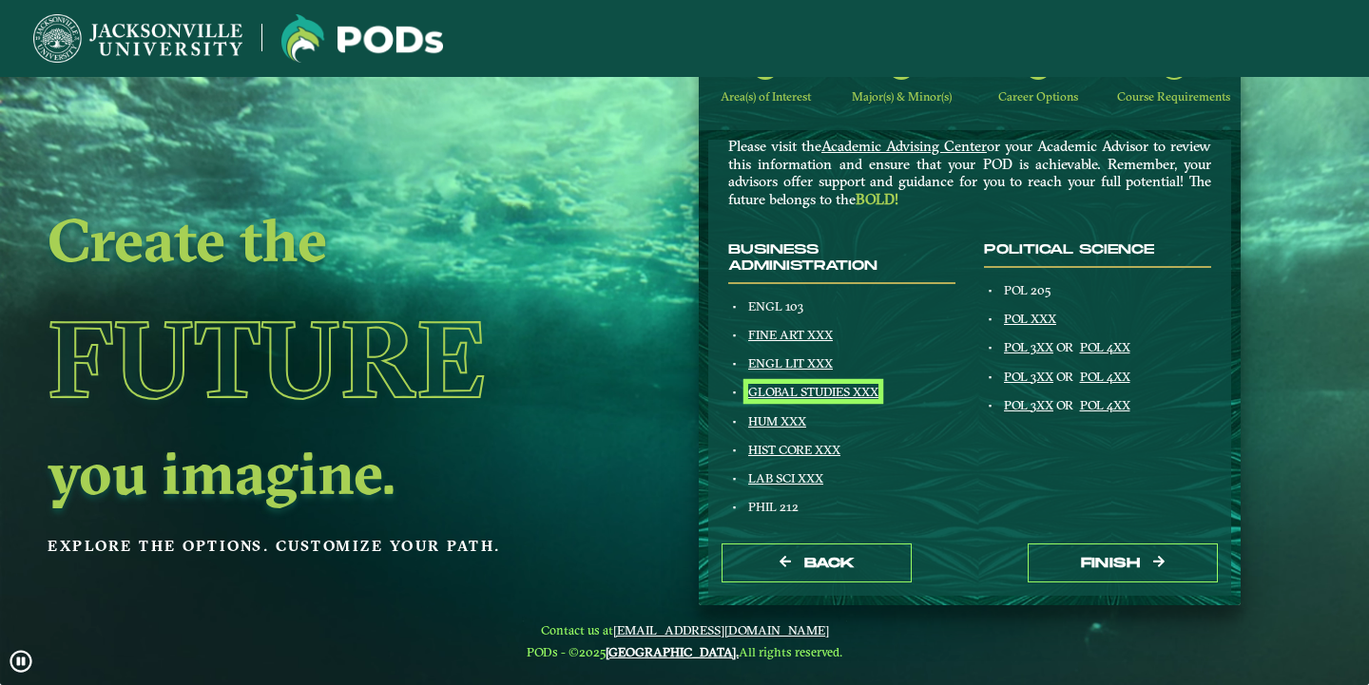
scroll to position [165, 0]
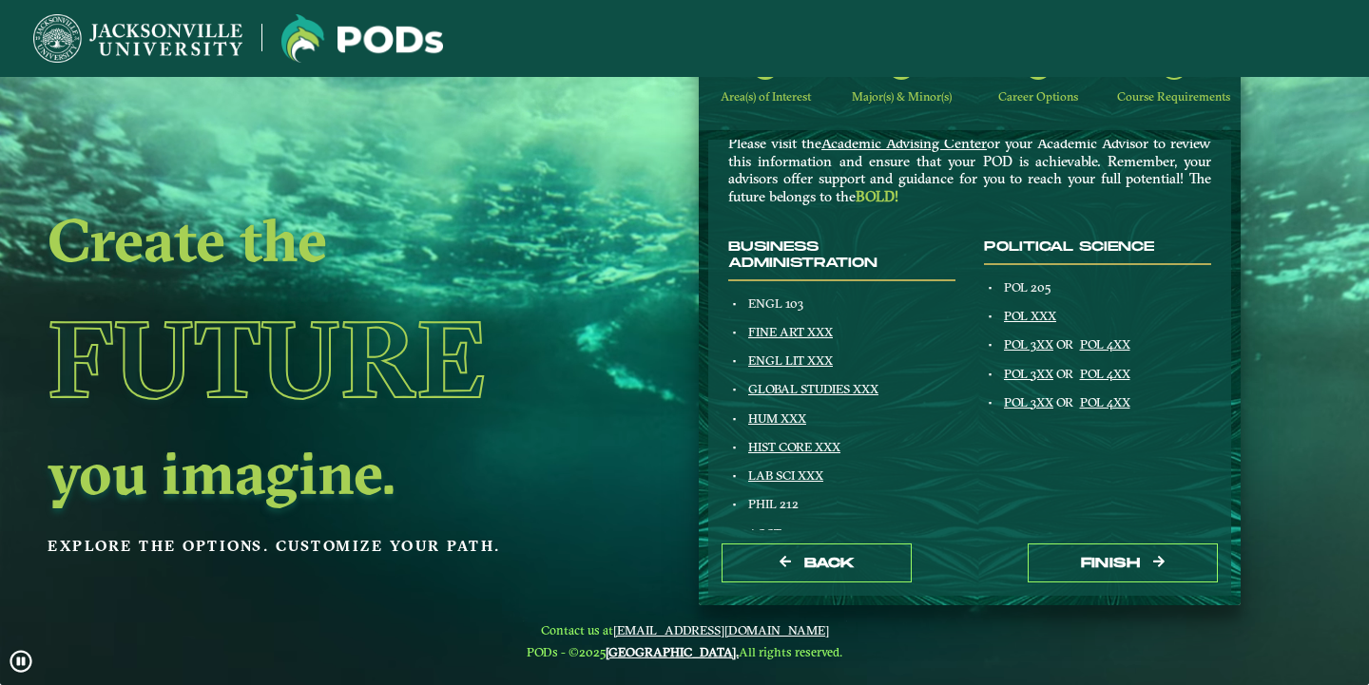
click at [1027, 288] on span "POL 205" at bounding box center [1027, 286] width 47 height 15
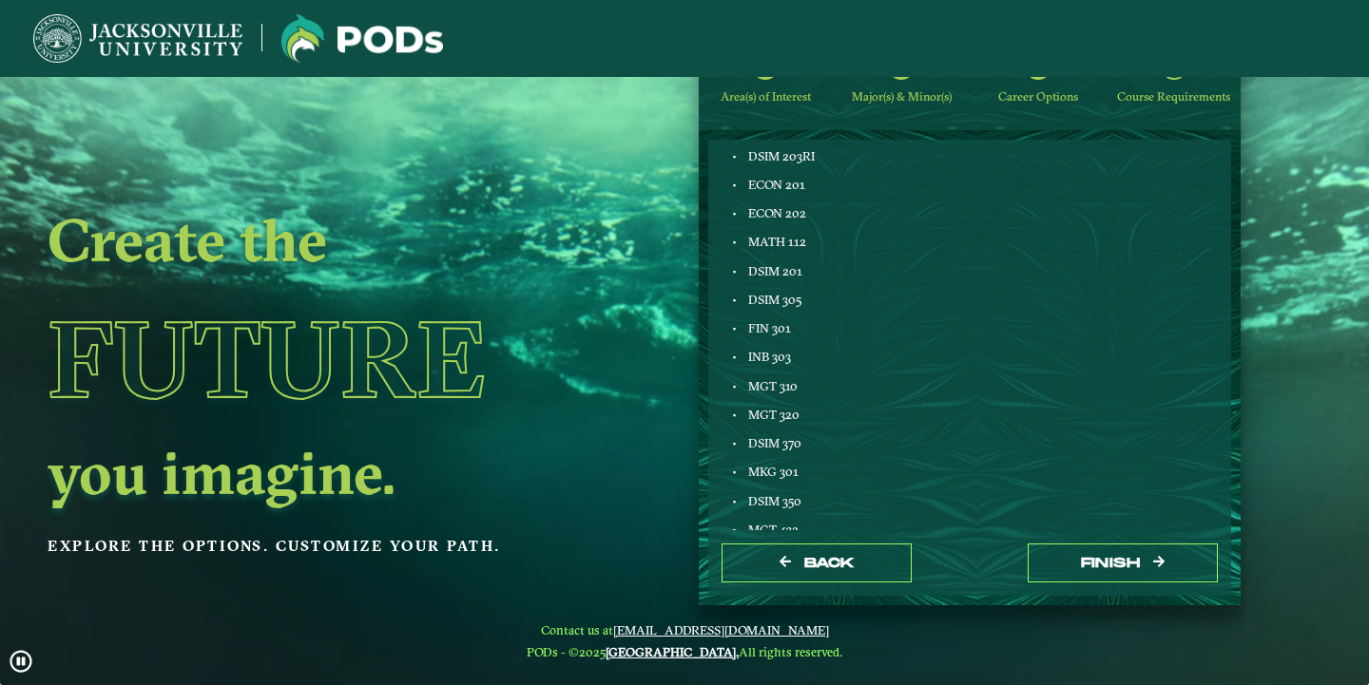
scroll to position [652, 0]
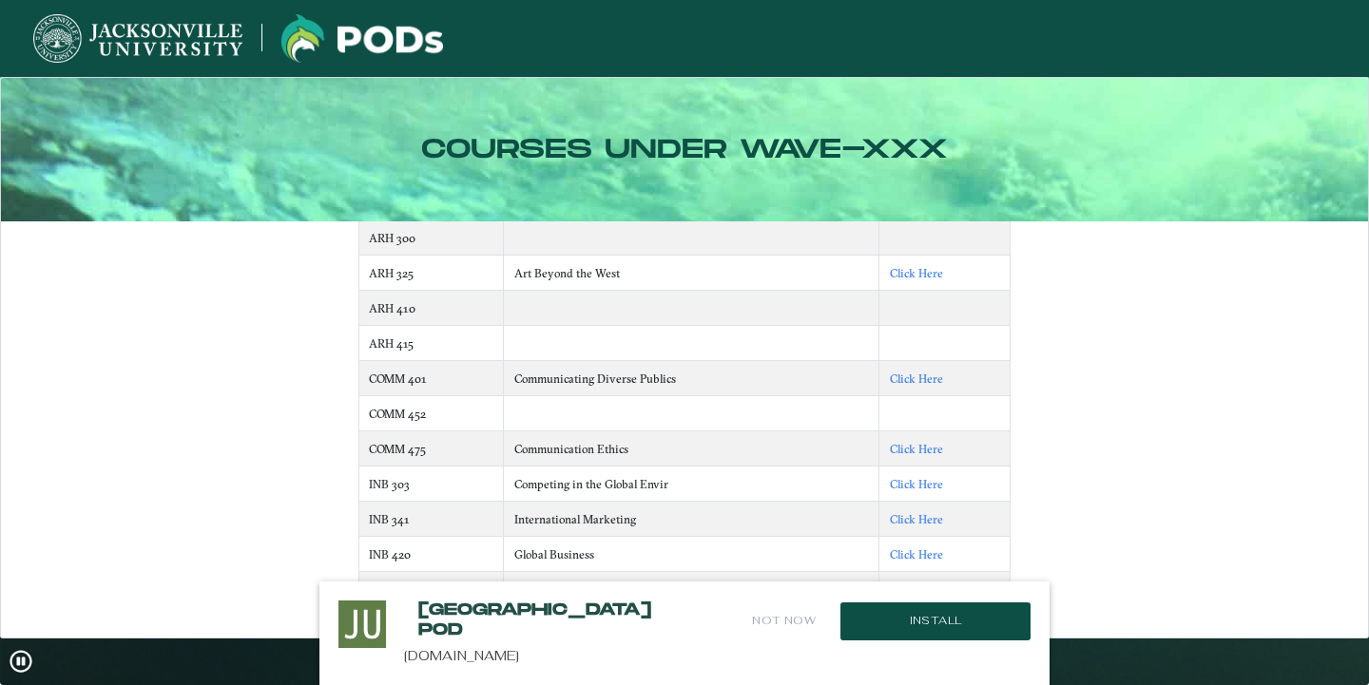
scroll to position [29, 0]
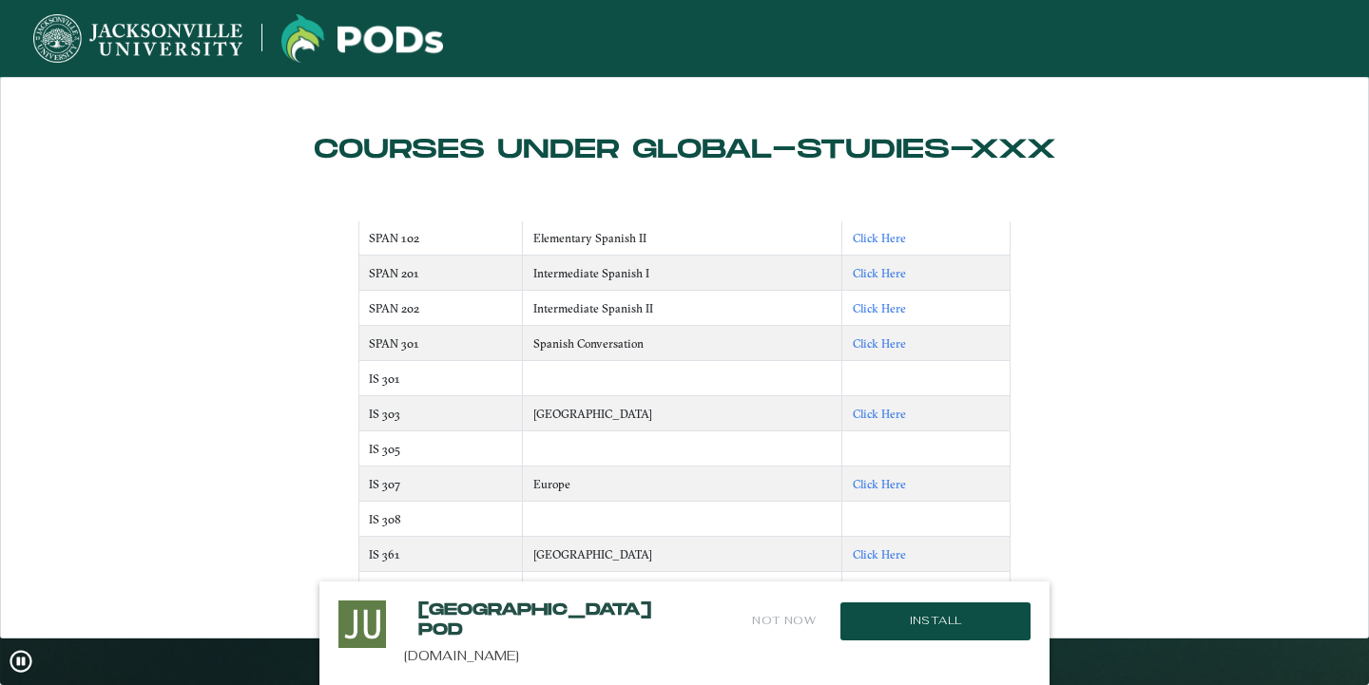
scroll to position [29, 0]
